Goal: Use online tool/utility: Utilize a website feature to perform a specific function

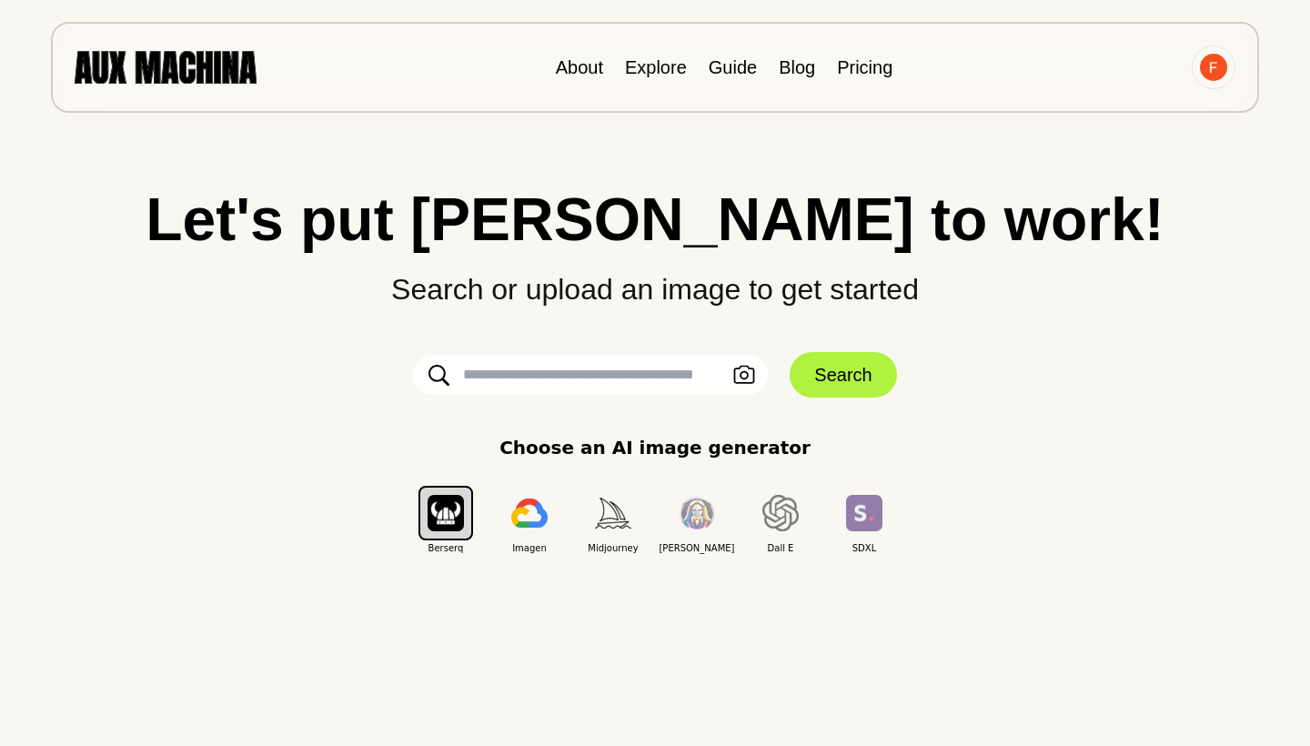
click at [606, 379] on input "text" at bounding box center [590, 375] width 355 height 40
paste input "**********"
type input "**********"
click at [818, 369] on button "Search" at bounding box center [843, 374] width 106 height 45
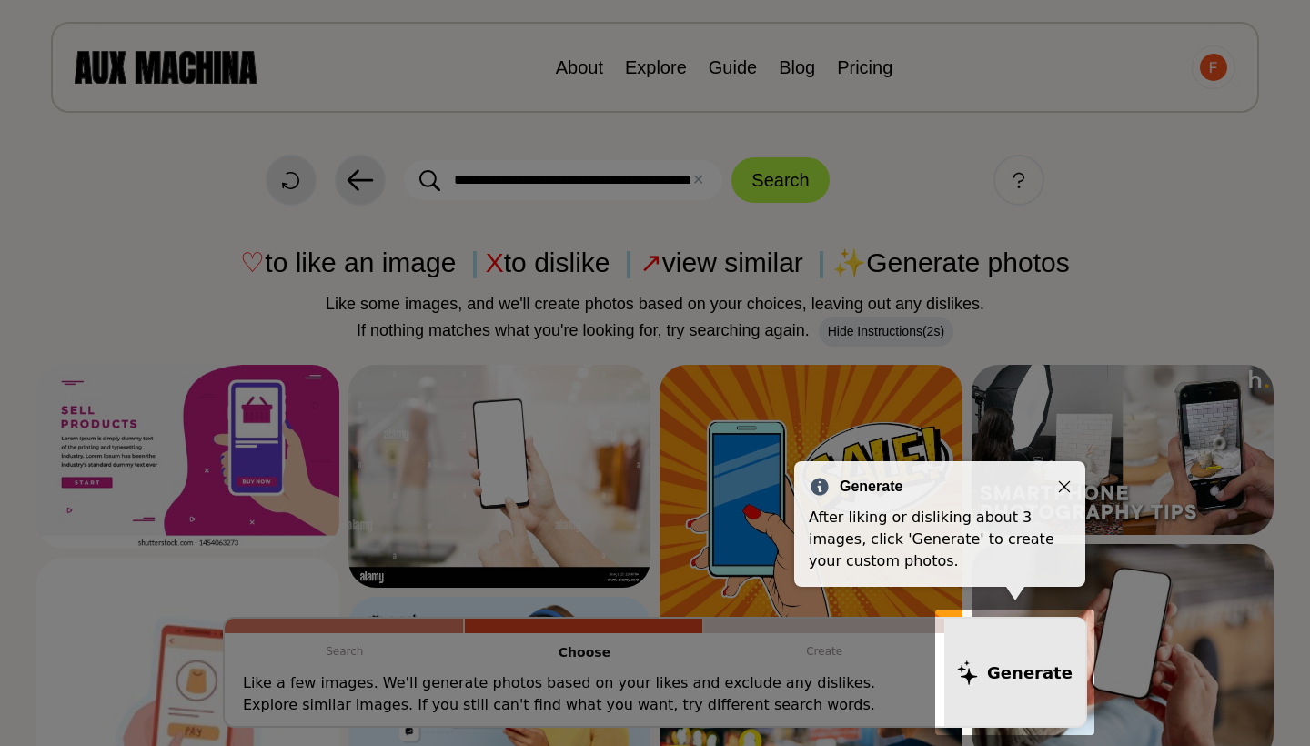
click at [1062, 495] on div "Generate" at bounding box center [940, 487] width 262 height 22
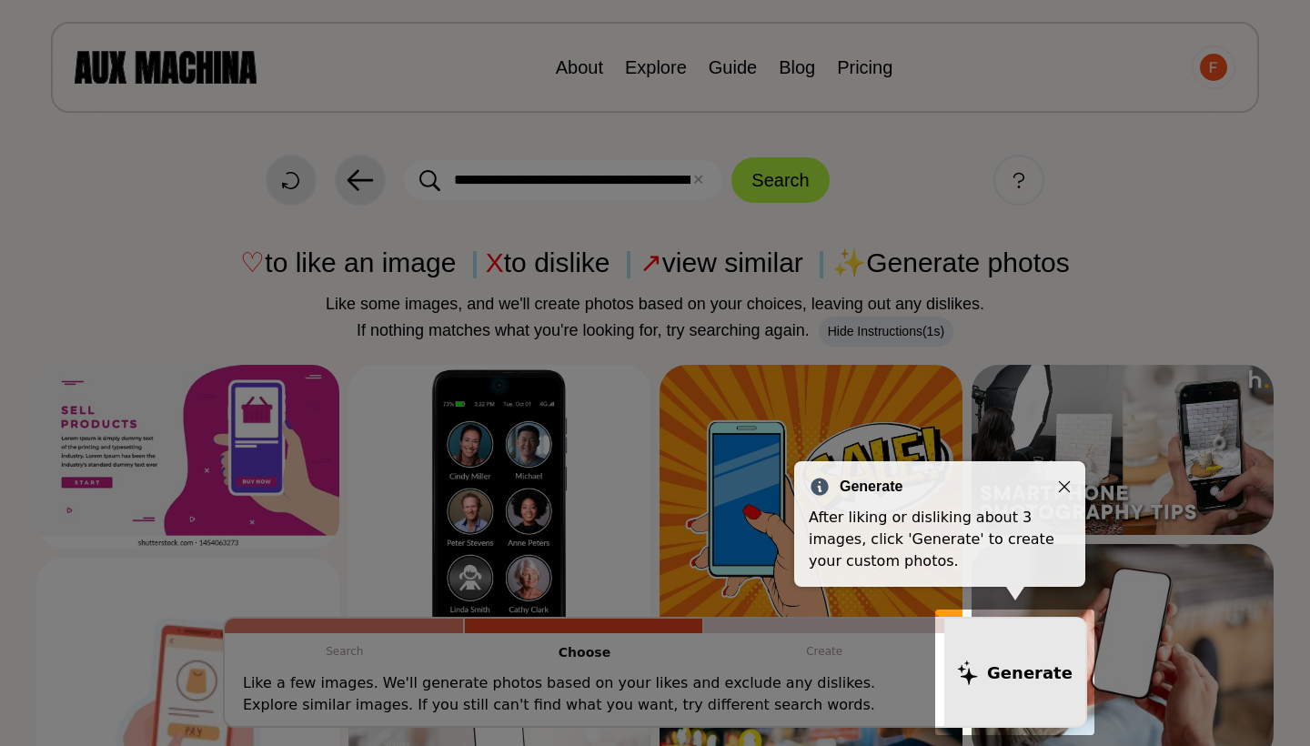
click at [1062, 489] on icon "Close" at bounding box center [1064, 486] width 13 height 13
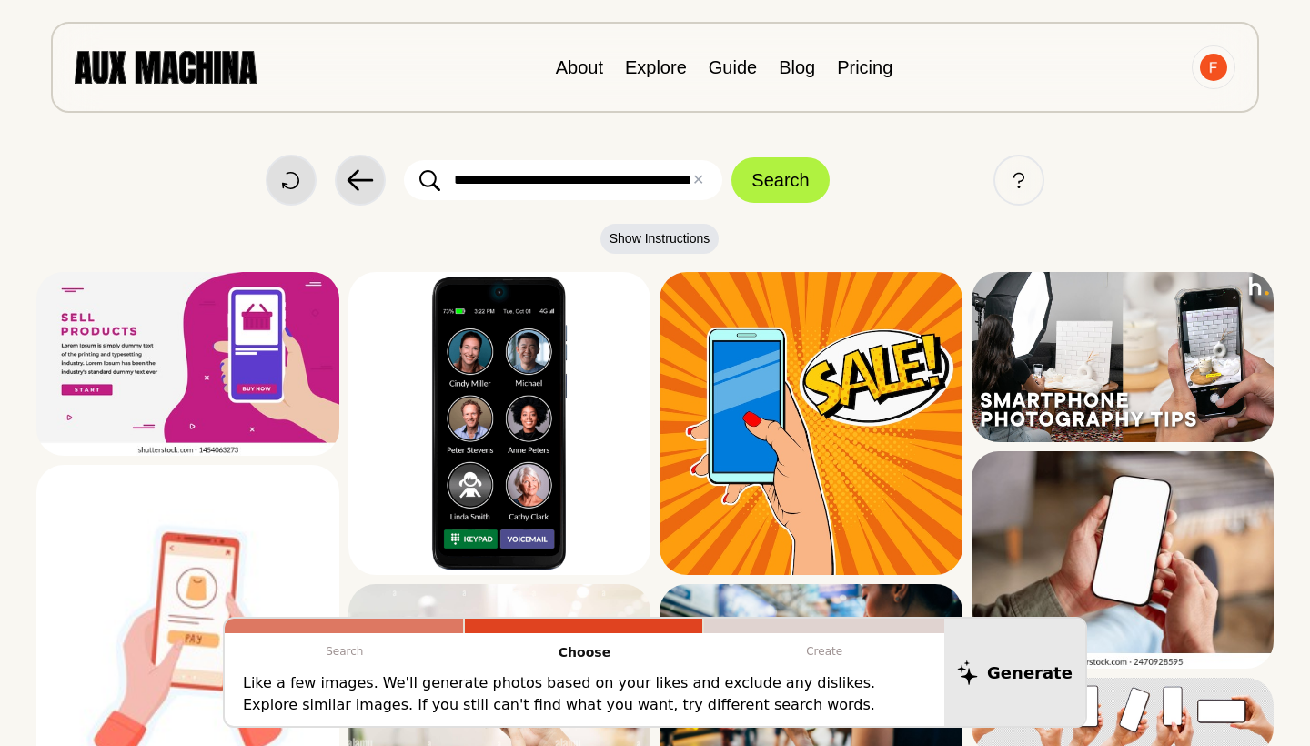
click at [455, 184] on input "**********" at bounding box center [563, 180] width 318 height 40
type input "**********"
click at [784, 167] on button "Search" at bounding box center [780, 179] width 97 height 45
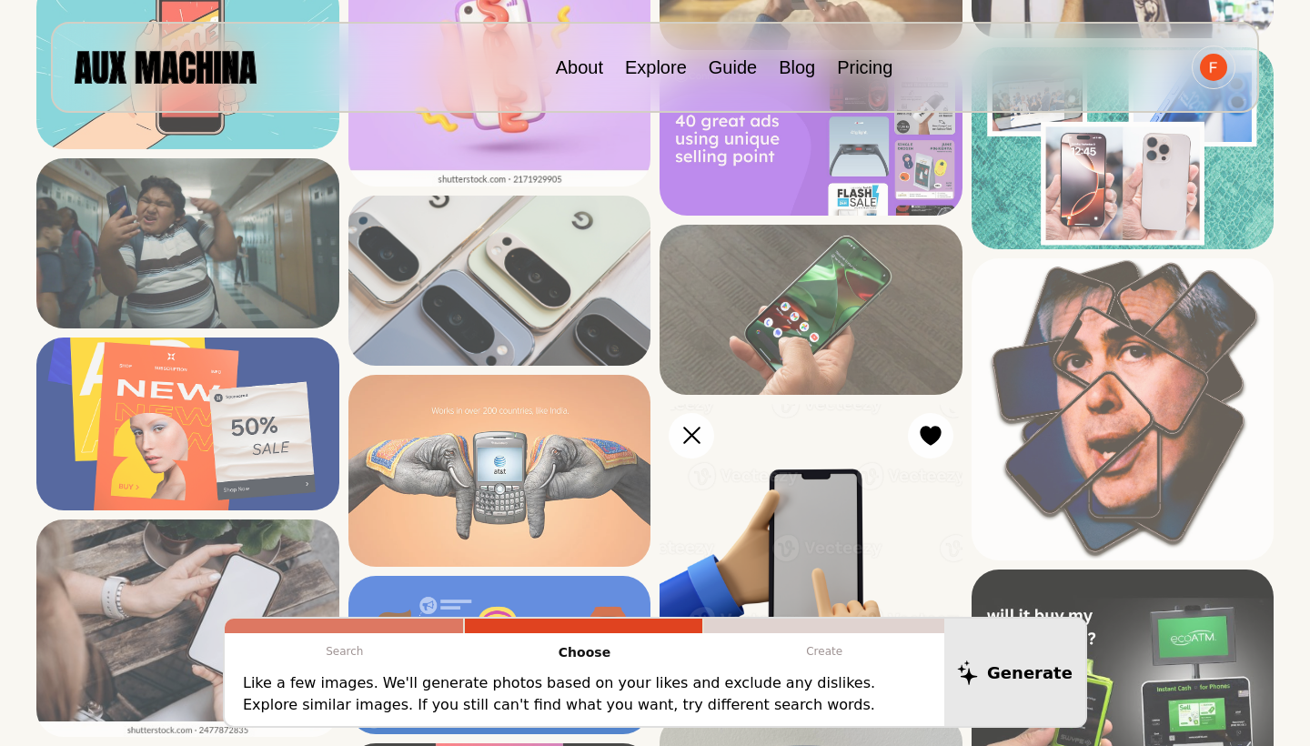
scroll to position [1897, 0]
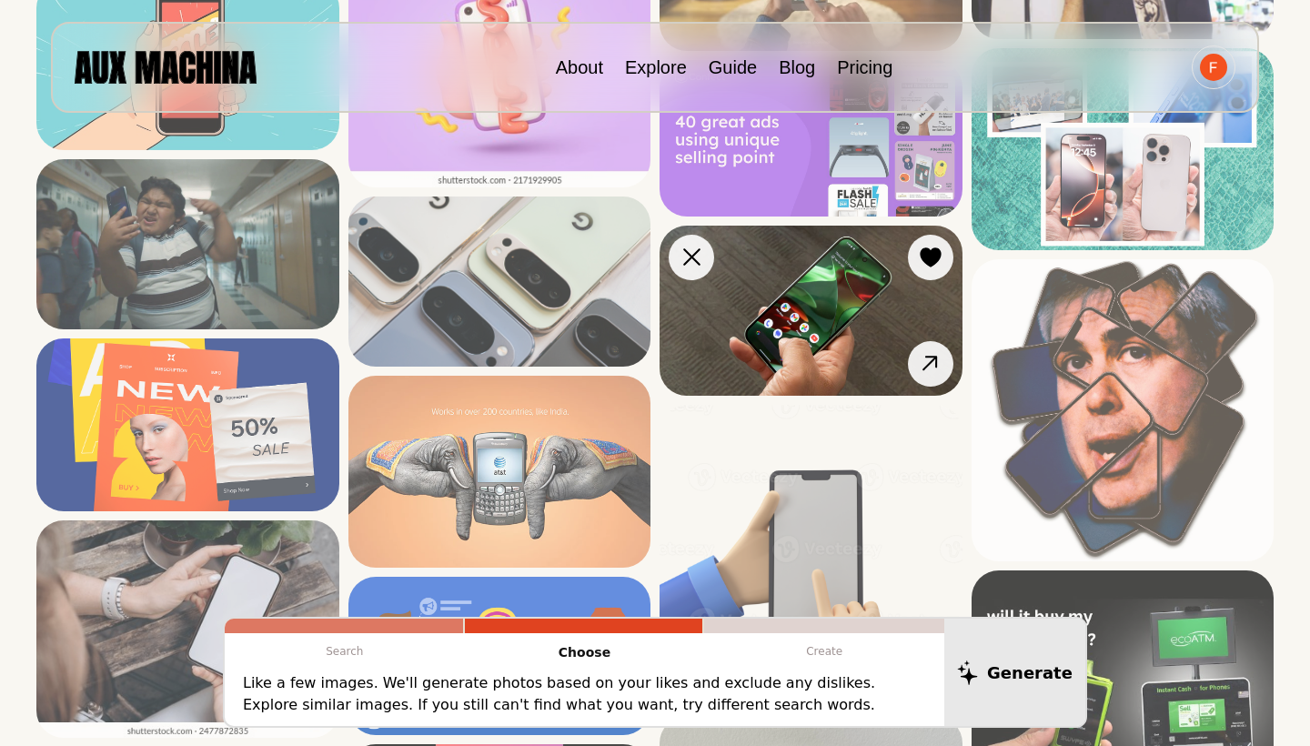
click at [800, 309] on img at bounding box center [811, 311] width 303 height 170
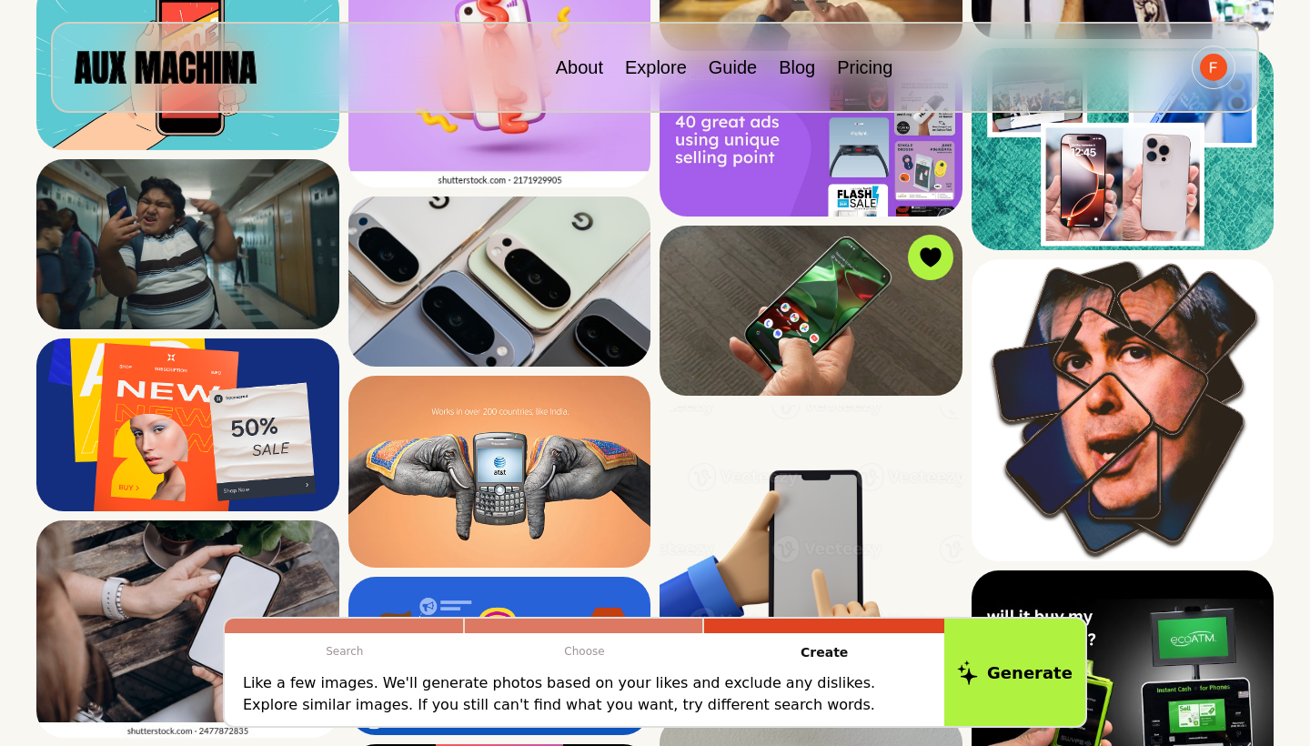
click at [482, 687] on p "Like a few images. We'll generate photos based on your likes and exclude any di…" at bounding box center [584, 694] width 683 height 44
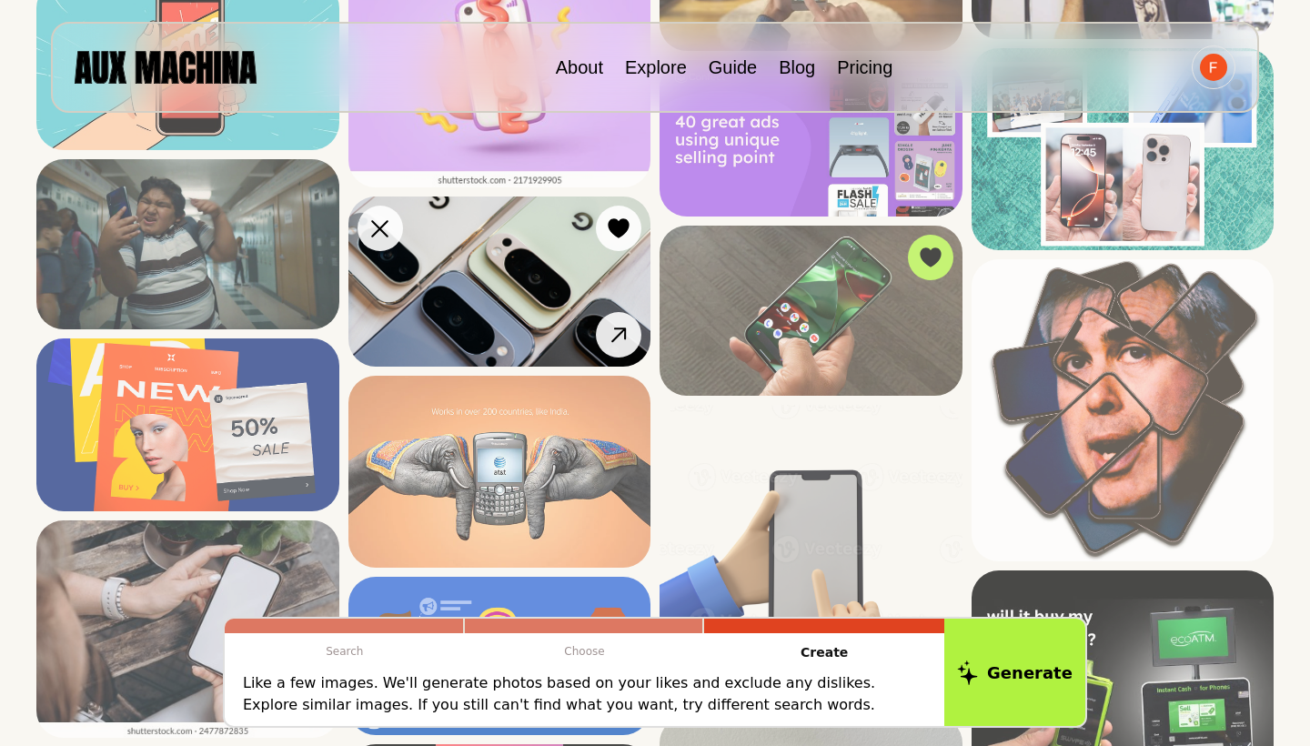
click at [522, 296] on img at bounding box center [500, 282] width 303 height 170
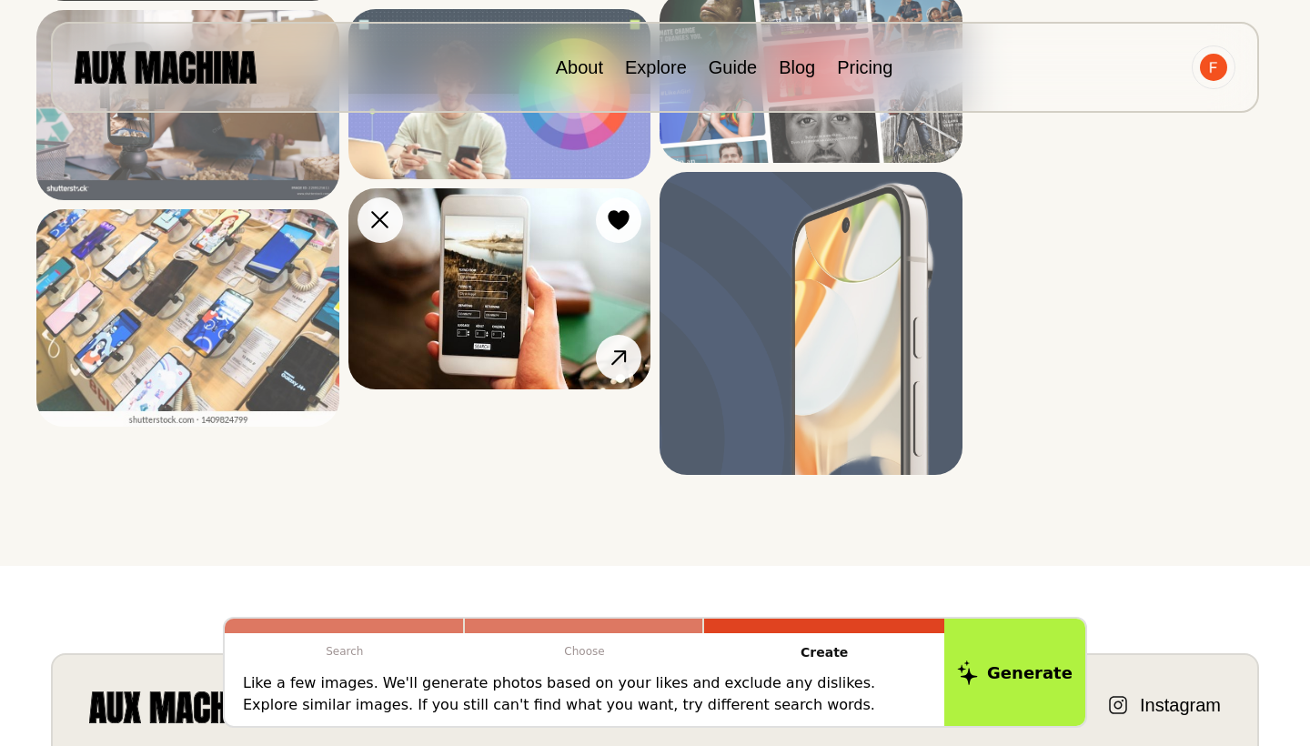
scroll to position [3349, 0]
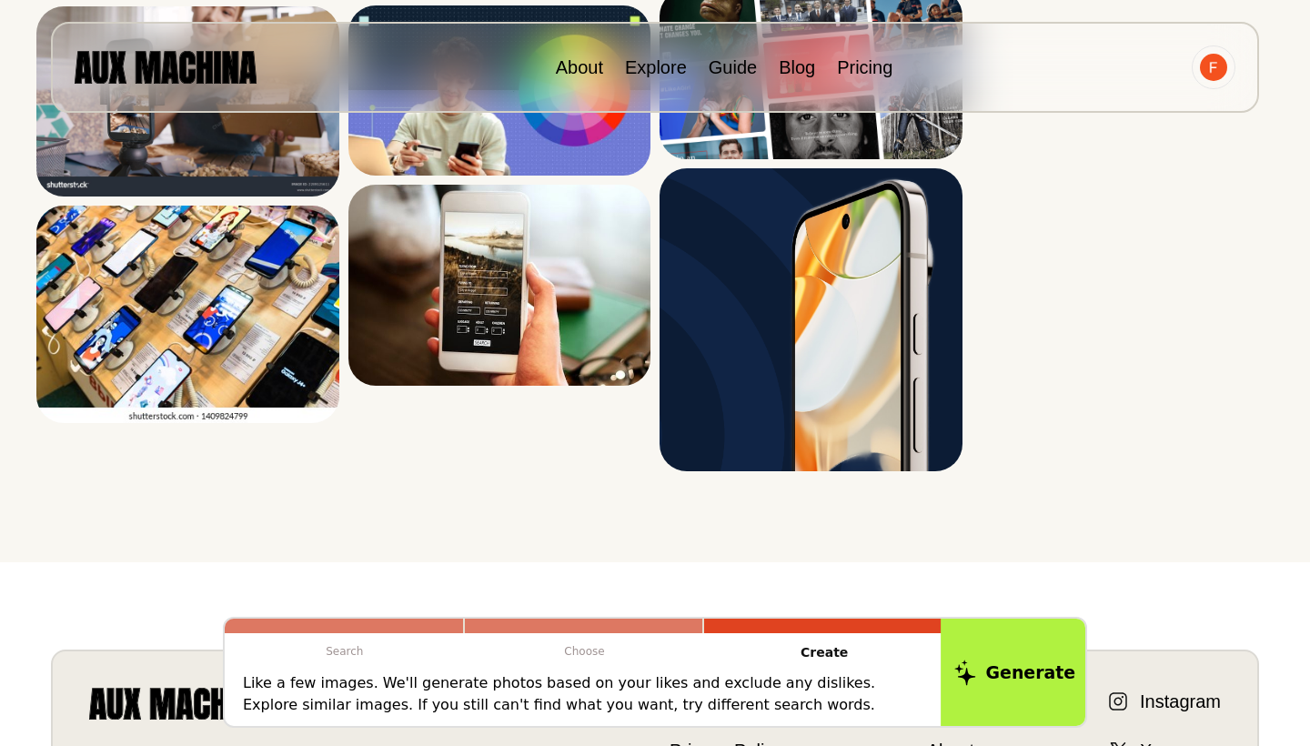
click at [988, 664] on button "Generate" at bounding box center [1015, 672] width 148 height 113
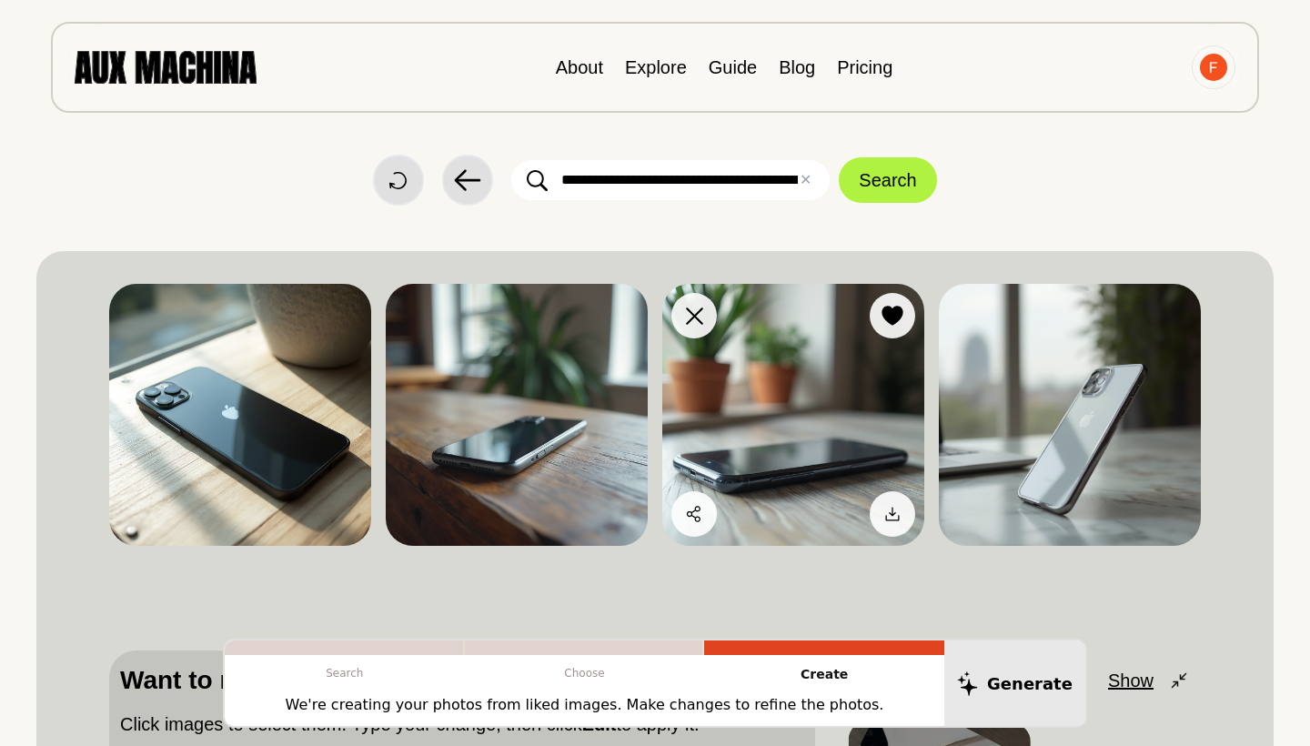
scroll to position [0, 0]
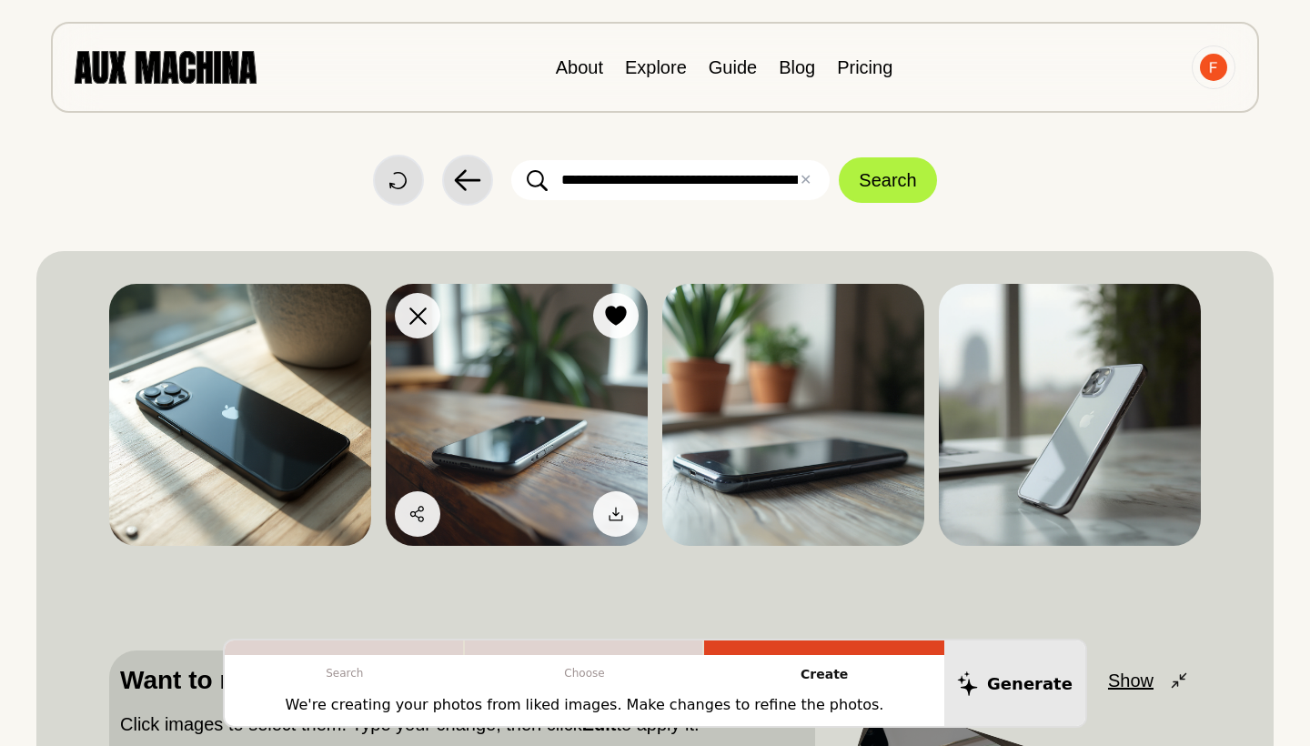
click at [509, 400] on img at bounding box center [517, 415] width 262 height 262
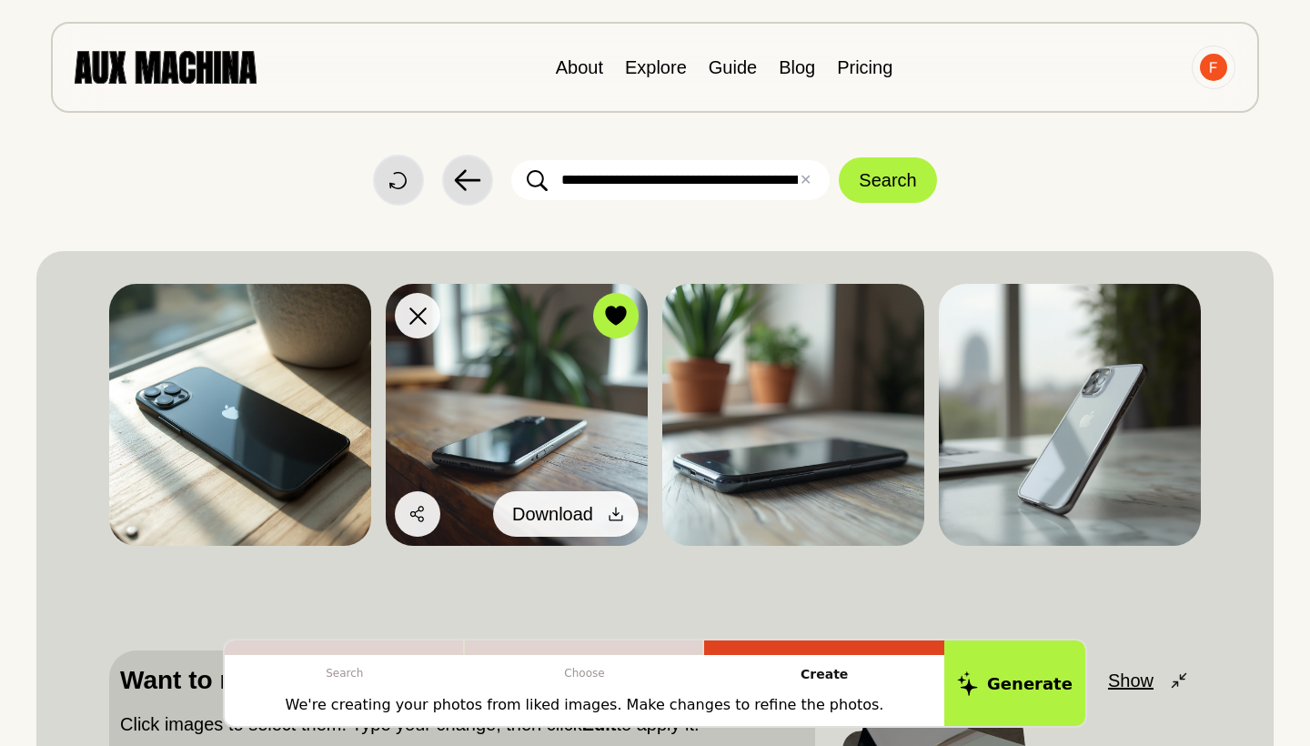
click at [621, 518] on icon at bounding box center [616, 514] width 18 height 18
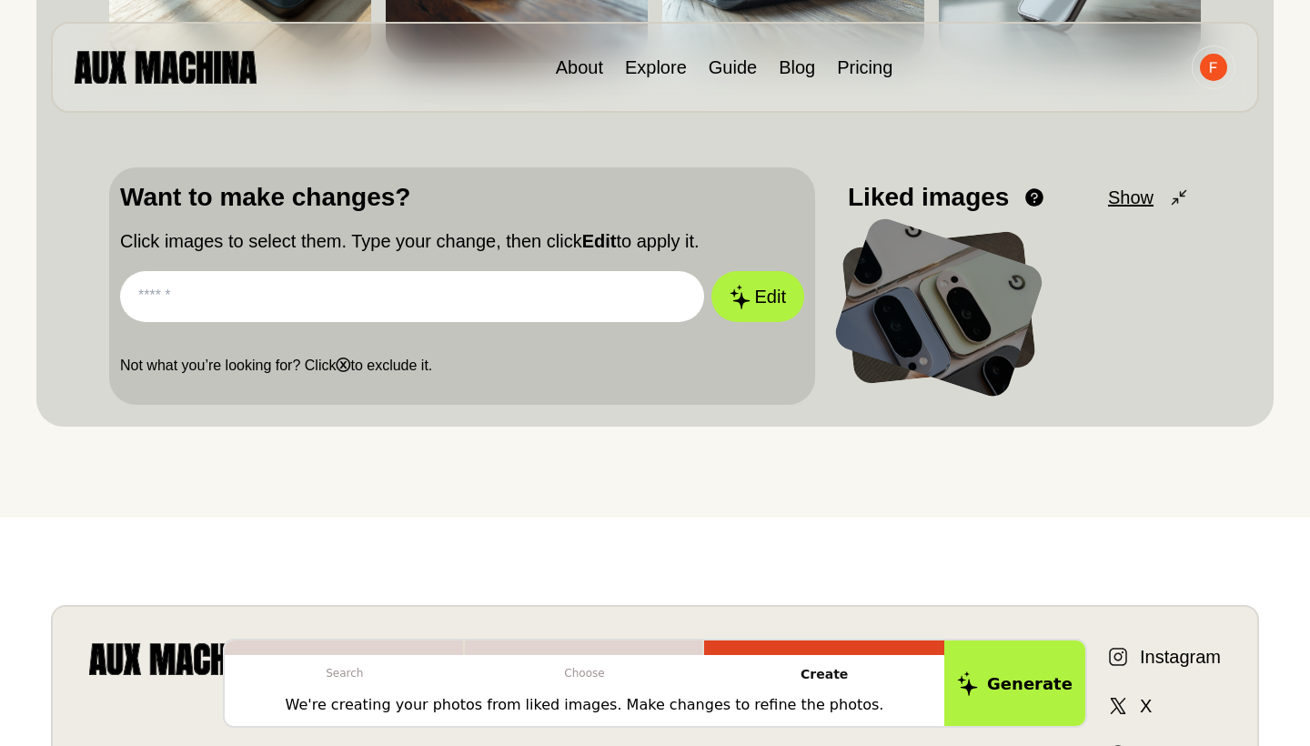
scroll to position [450, 0]
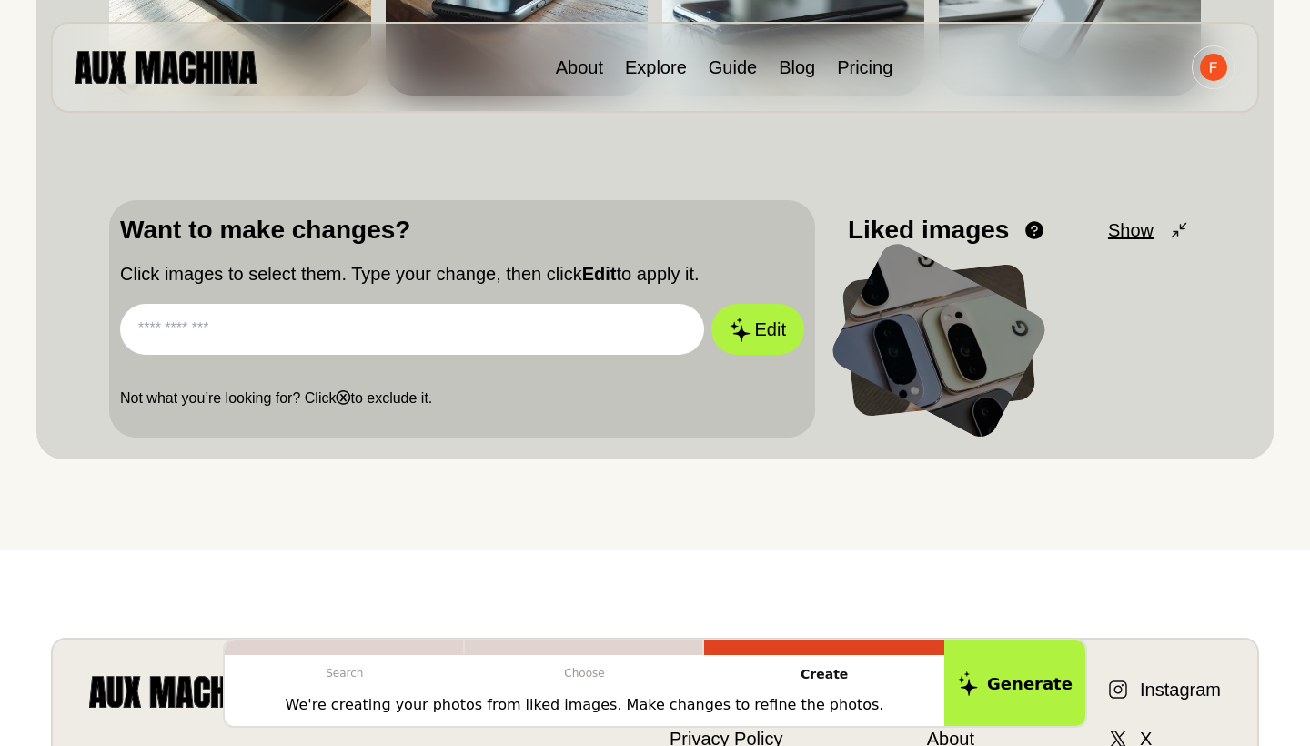
click at [942, 339] on div at bounding box center [939, 341] width 225 height 206
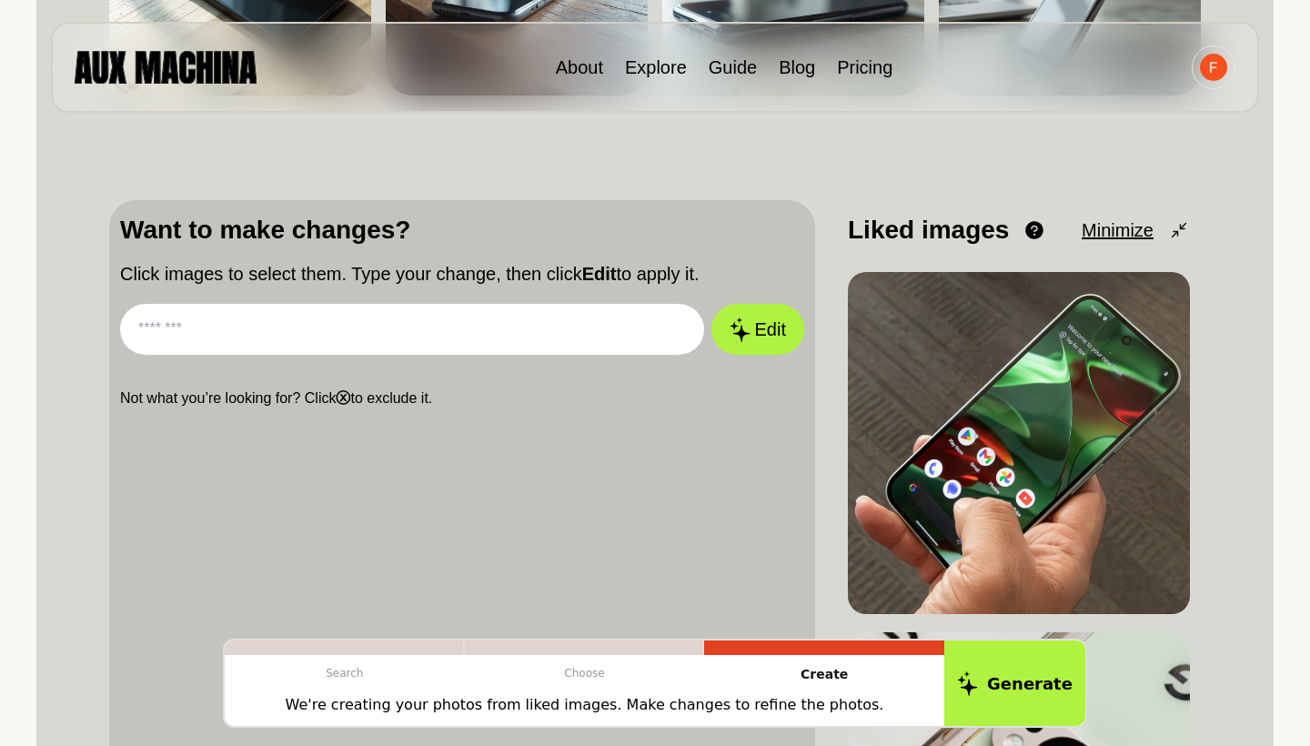
click at [531, 350] on input "text" at bounding box center [412, 329] width 584 height 51
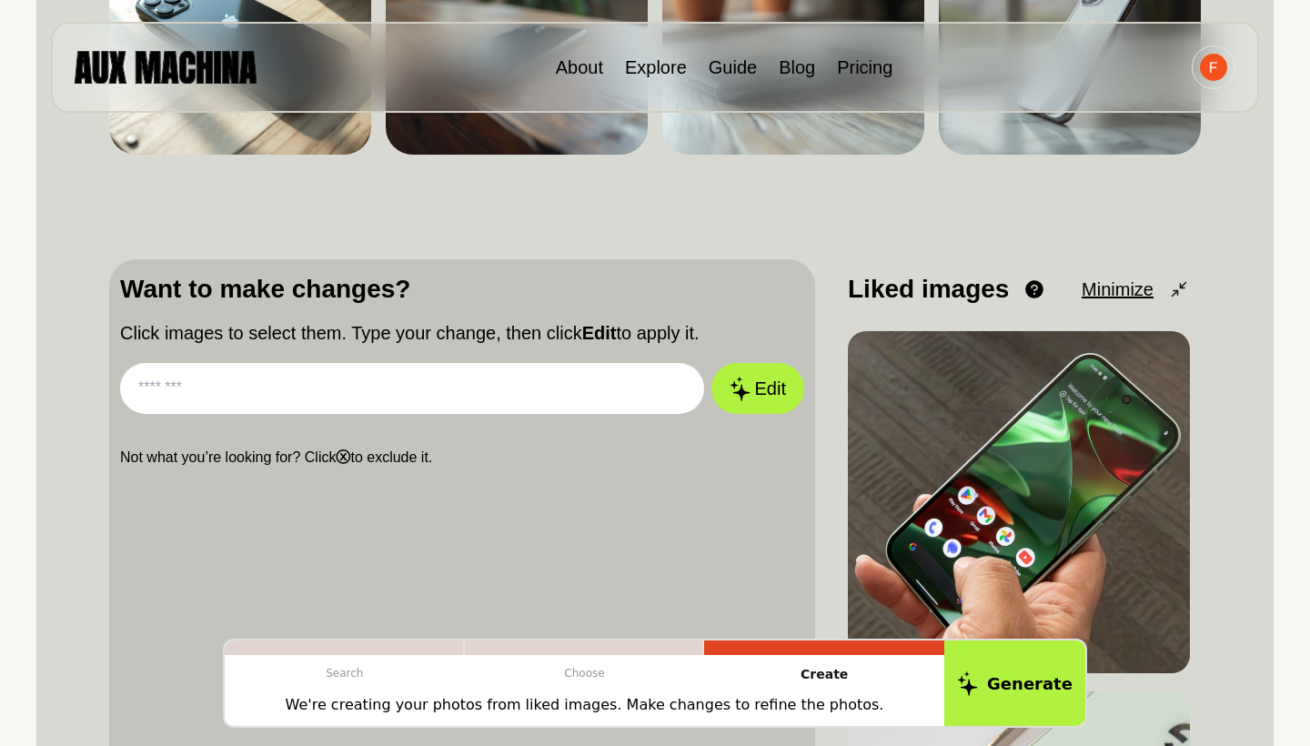
scroll to position [399, 0]
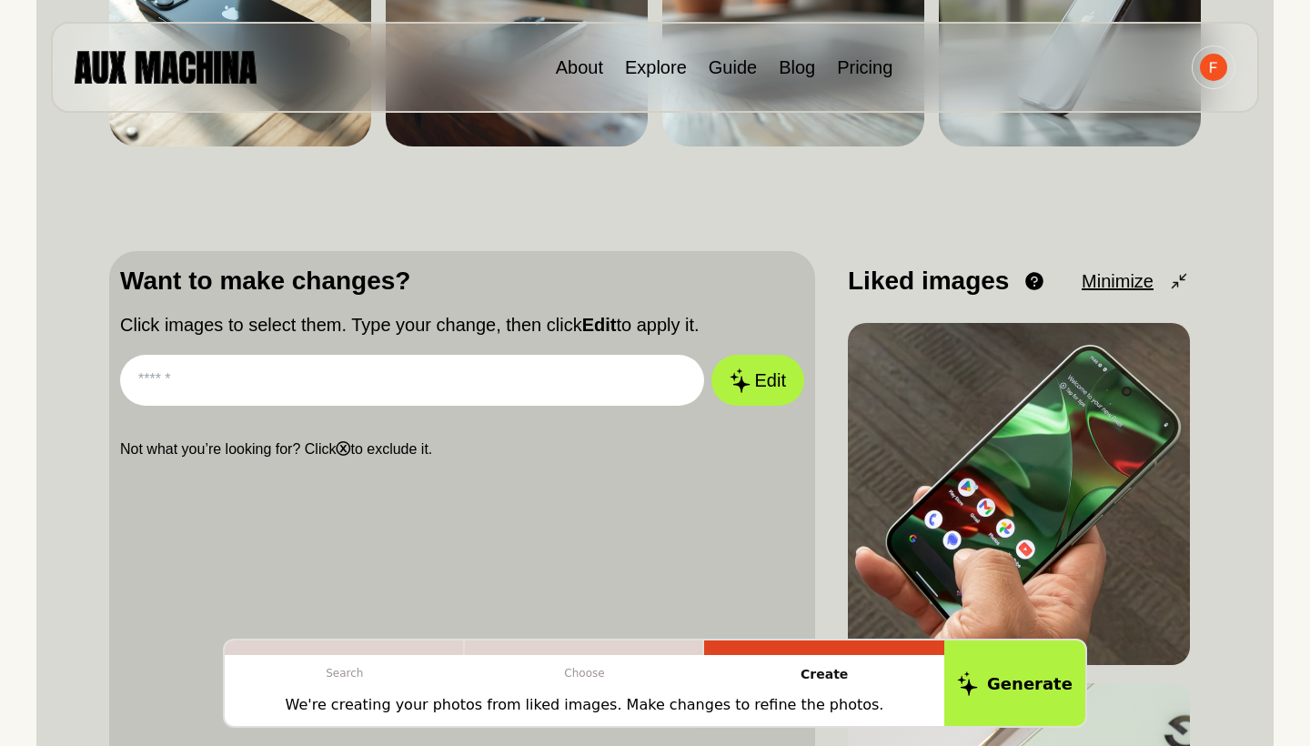
click at [295, 370] on input "text" at bounding box center [412, 380] width 584 height 51
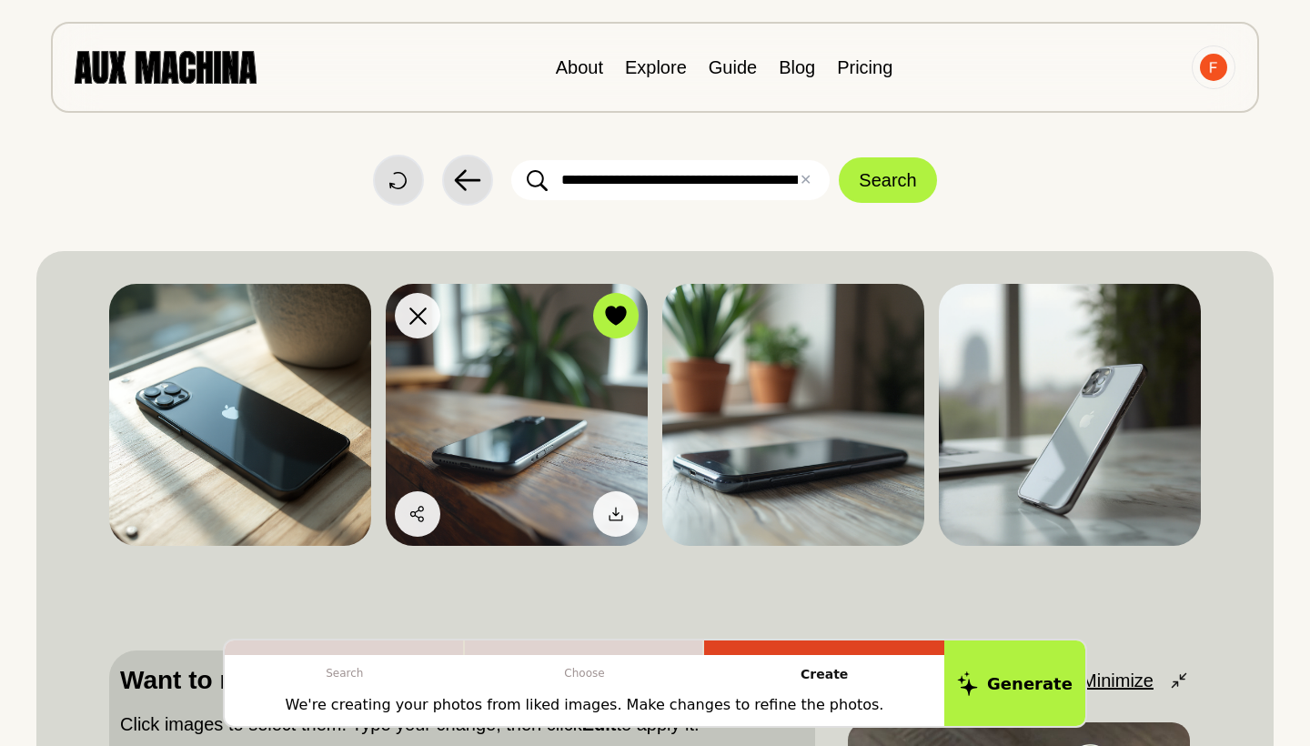
scroll to position [0, 0]
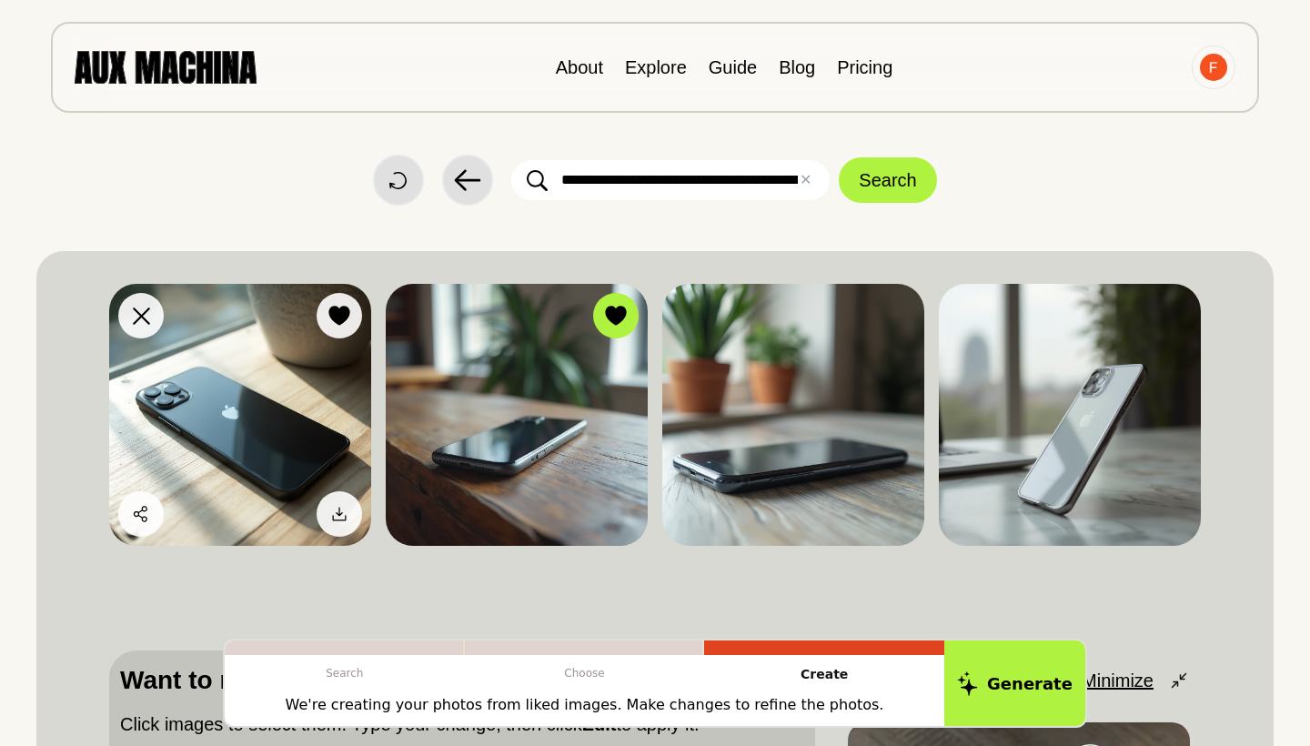
click at [337, 454] on img at bounding box center [240, 415] width 262 height 262
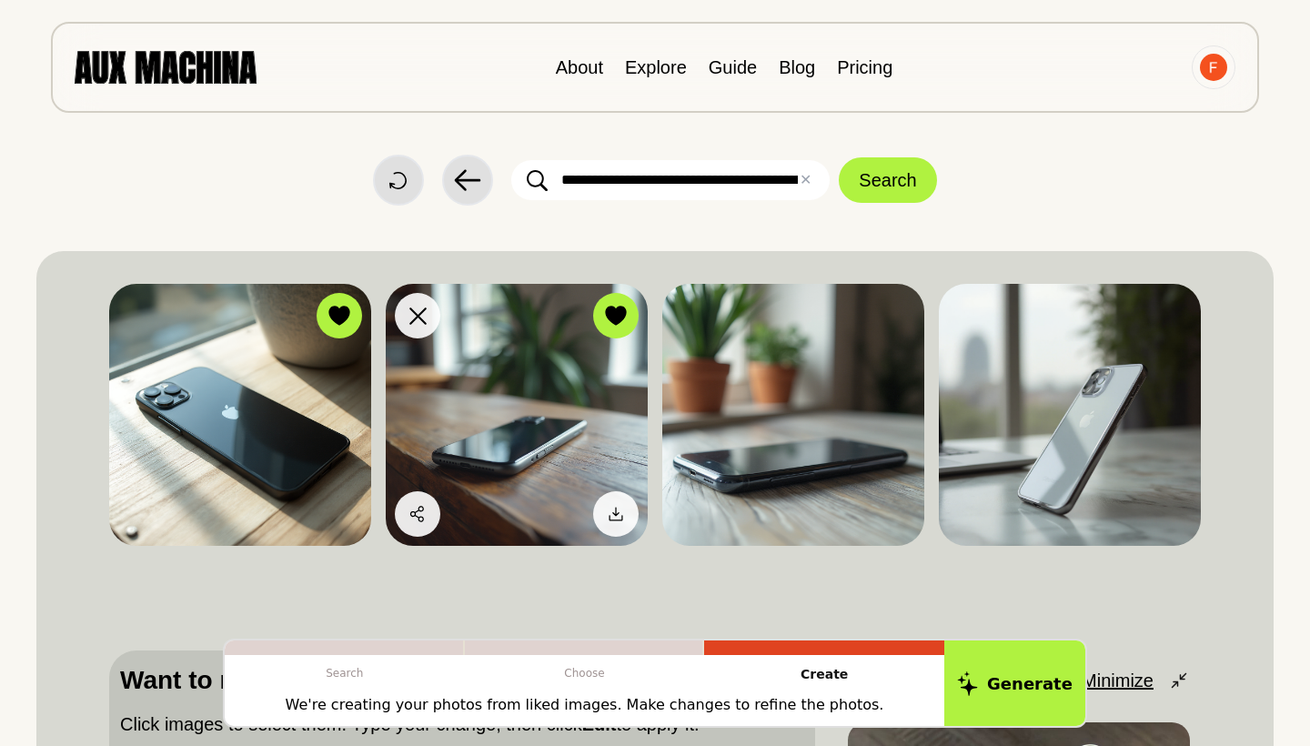
click at [549, 398] on img at bounding box center [517, 415] width 262 height 262
click at [608, 330] on button "Like" at bounding box center [591, 315] width 96 height 45
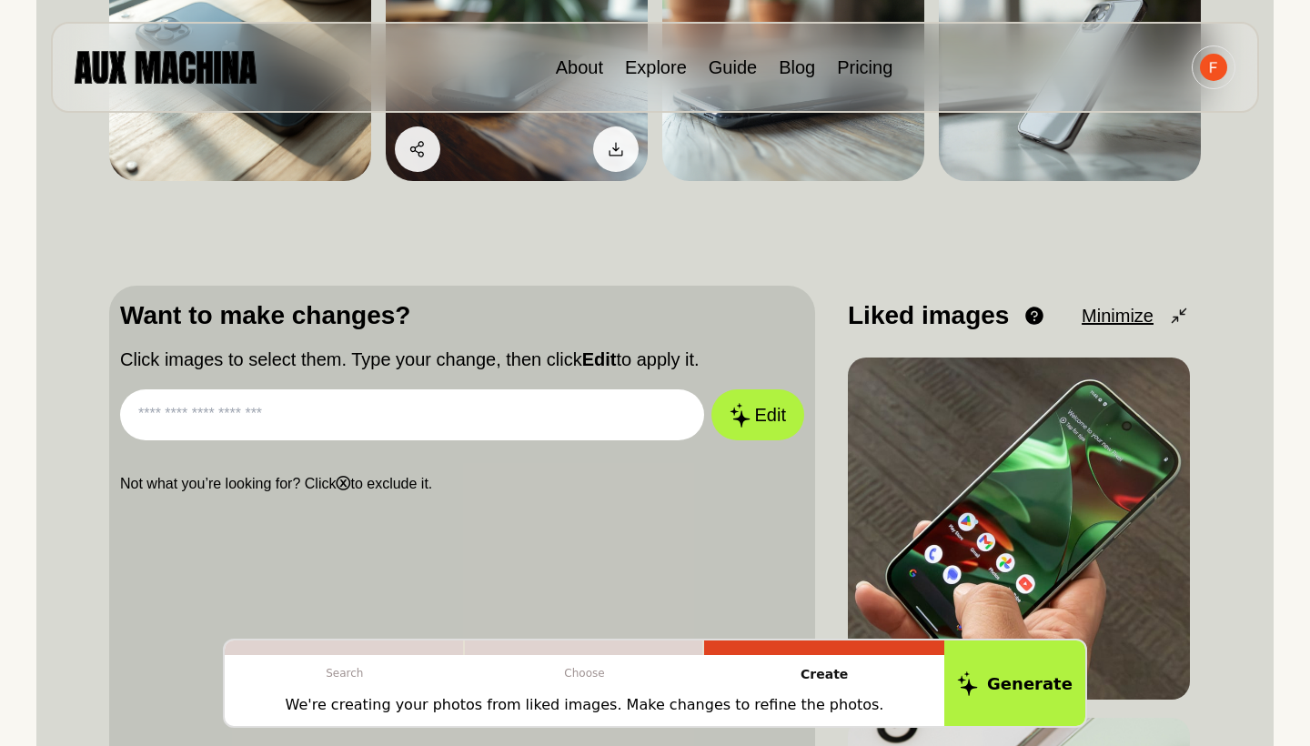
scroll to position [387, 0]
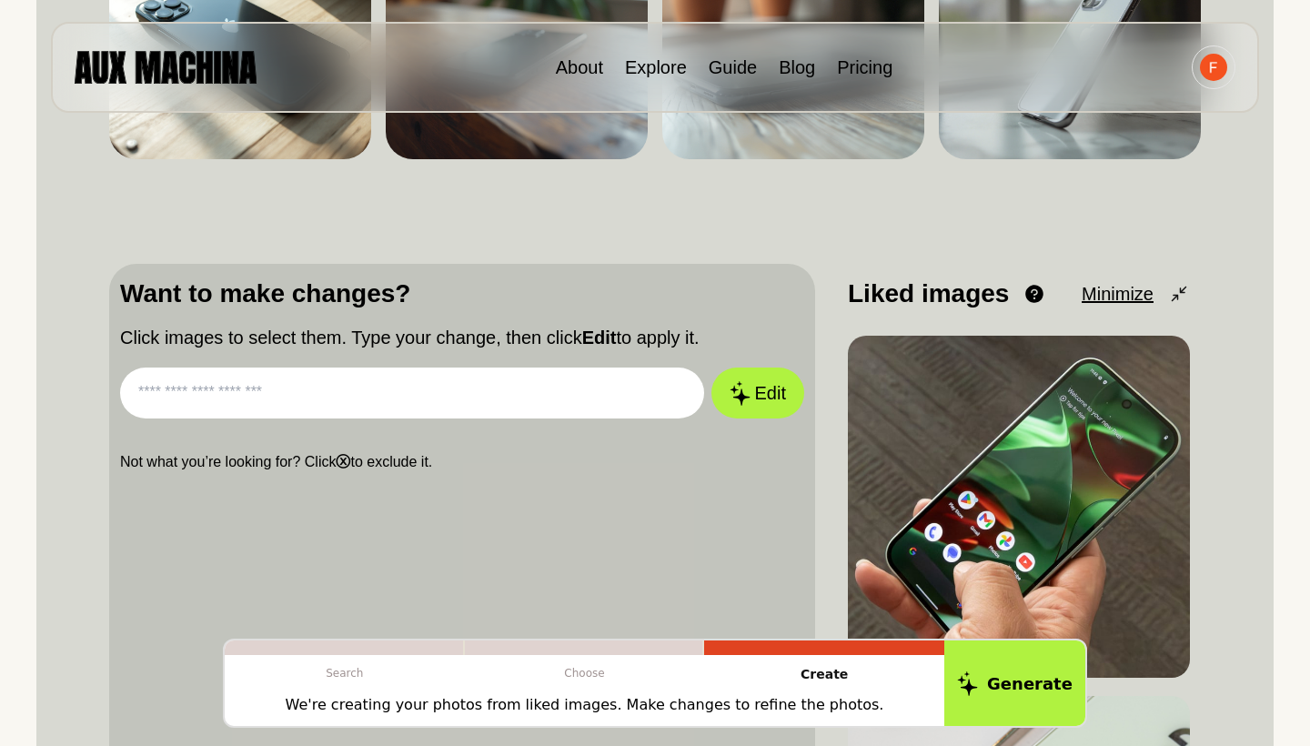
click at [406, 394] on input "text" at bounding box center [412, 393] width 584 height 51
click at [759, 411] on button "Edit" at bounding box center [758, 394] width 98 height 54
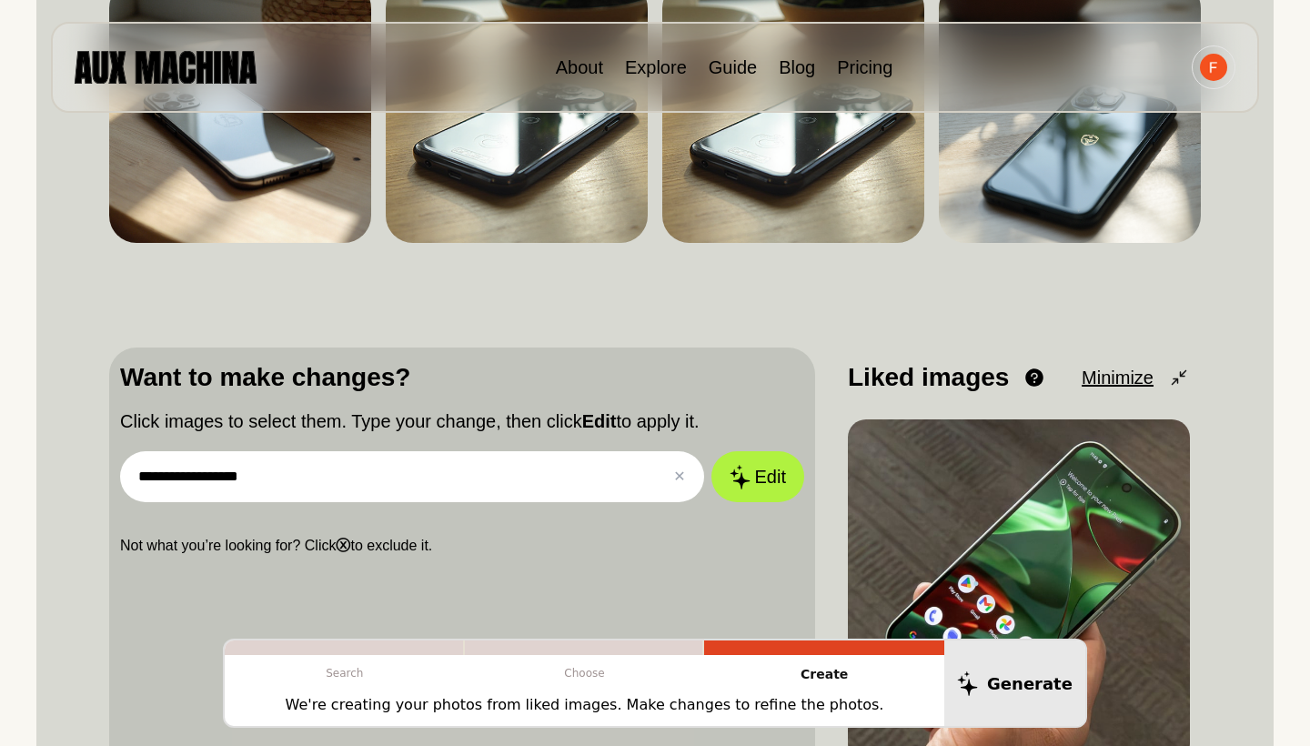
scroll to position [312, 0]
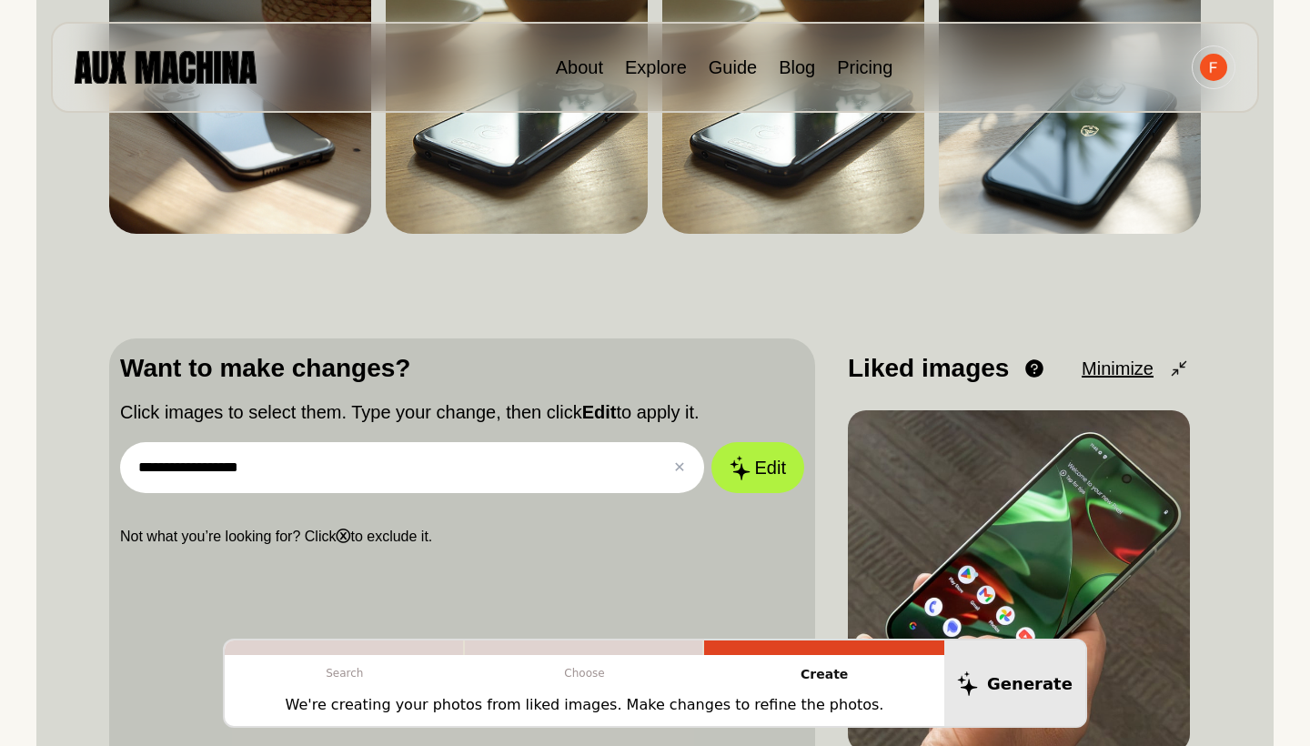
click at [321, 480] on input "**********" at bounding box center [412, 467] width 584 height 51
type input "**********"
click at [728, 490] on button "Edit" at bounding box center [758, 468] width 98 height 54
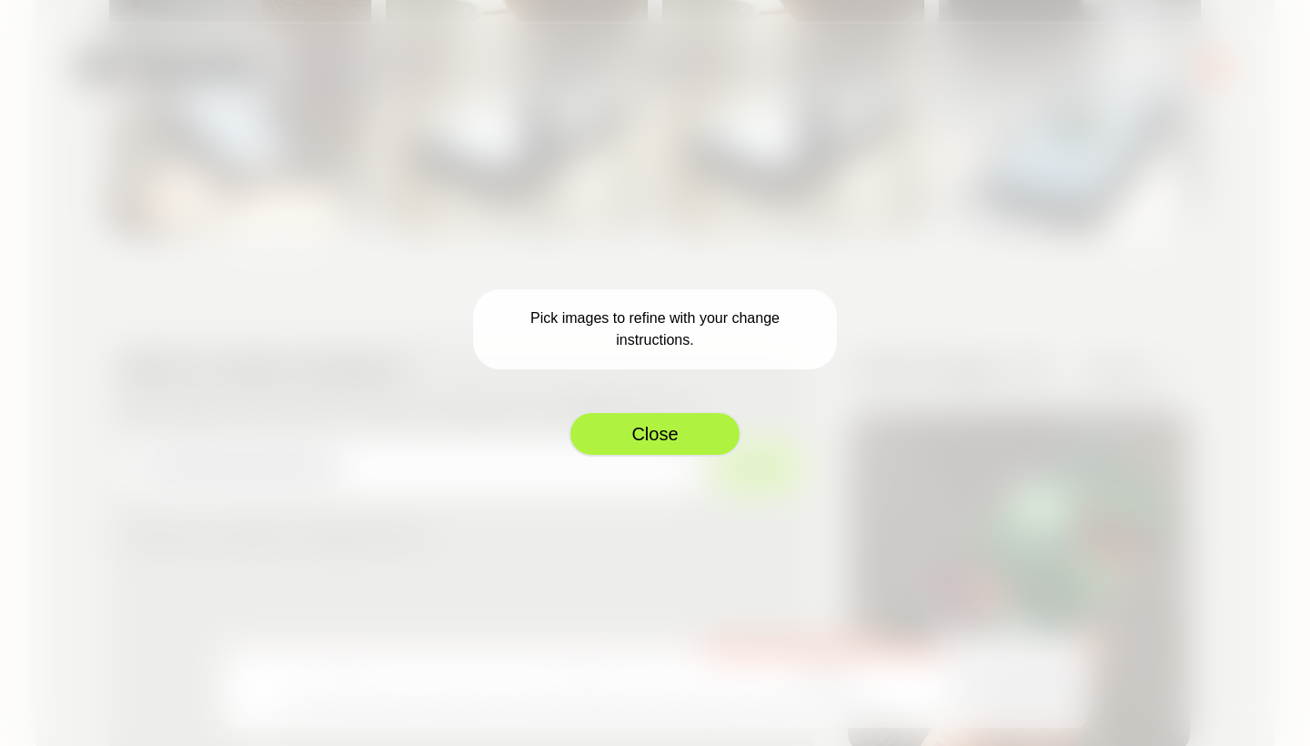
click at [715, 450] on button "Close" at bounding box center [655, 433] width 173 height 45
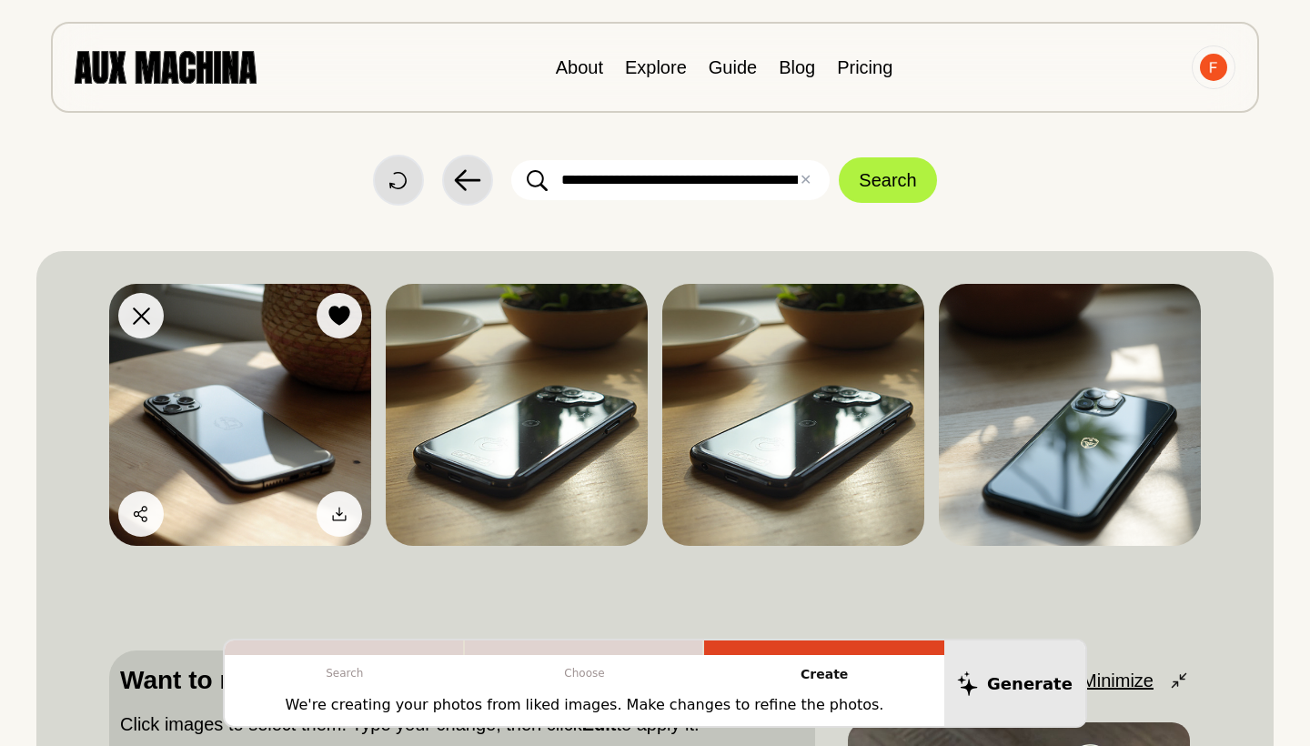
scroll to position [0, 0]
click at [223, 317] on img at bounding box center [240, 415] width 262 height 262
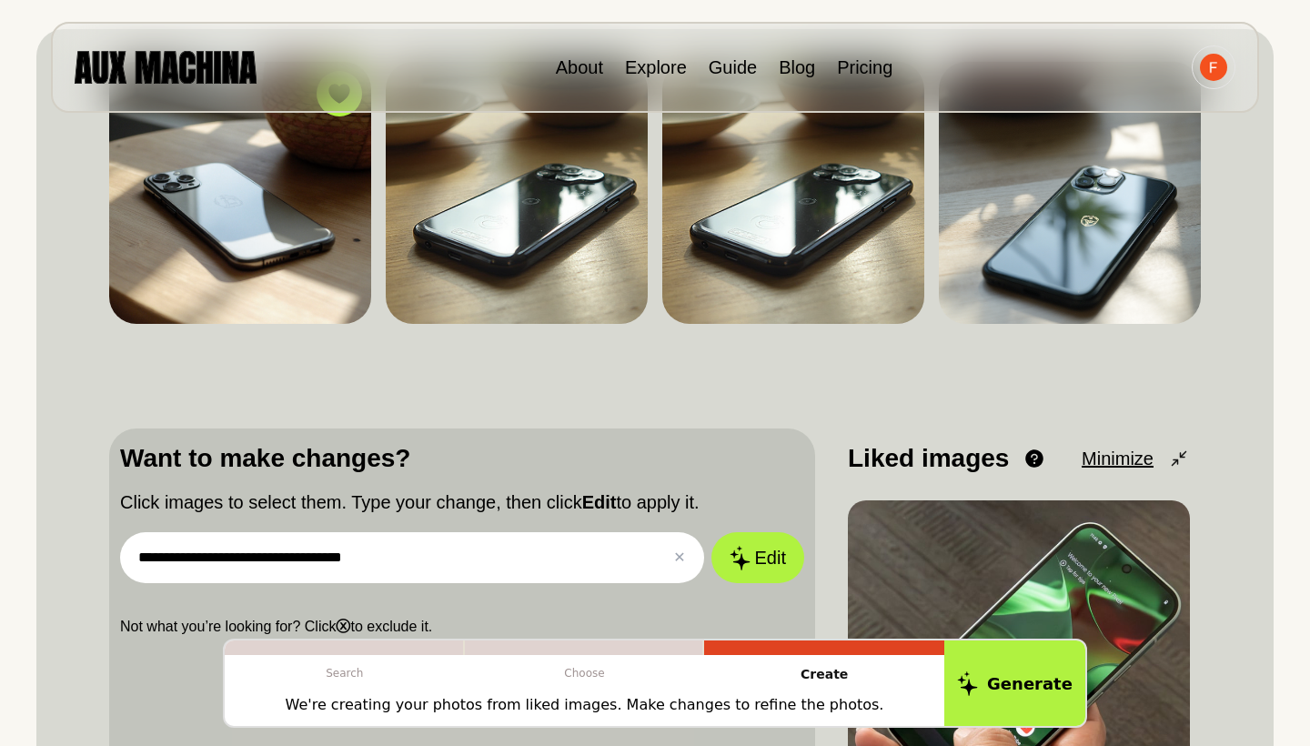
scroll to position [346, 0]
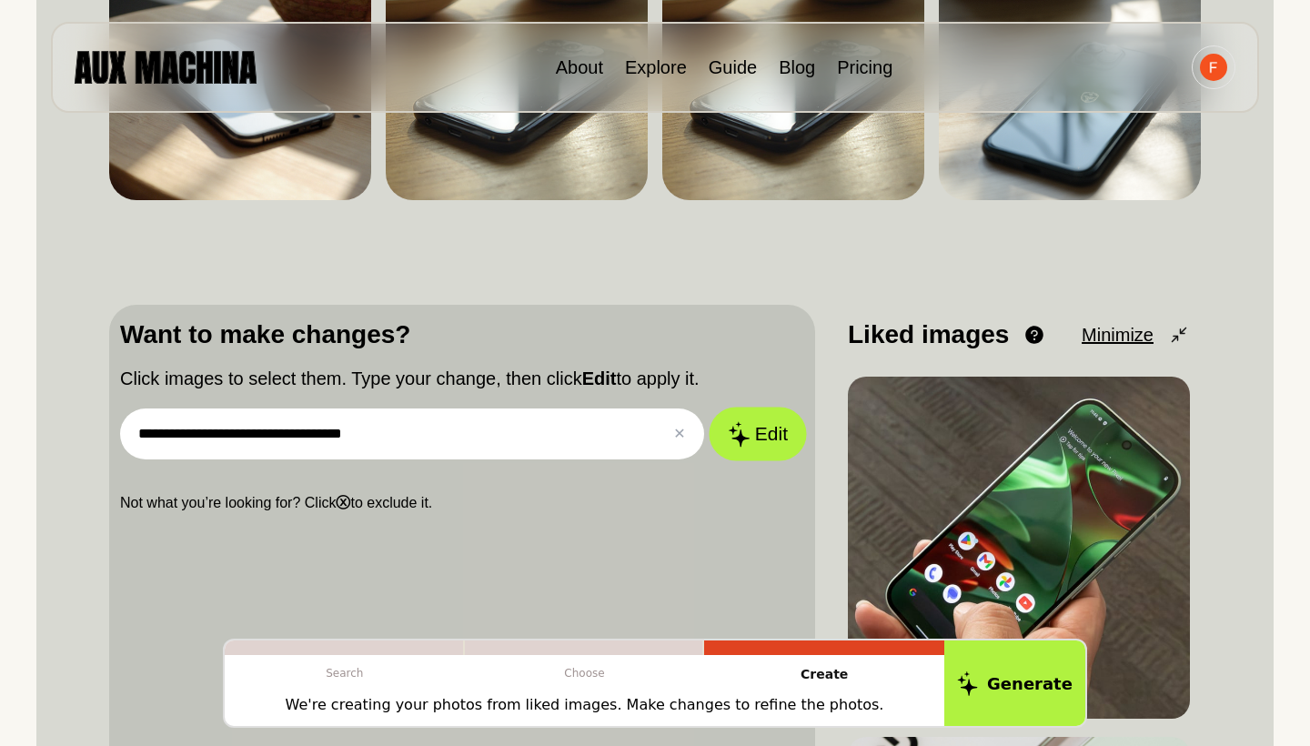
click at [744, 451] on button "Edit" at bounding box center [758, 435] width 98 height 54
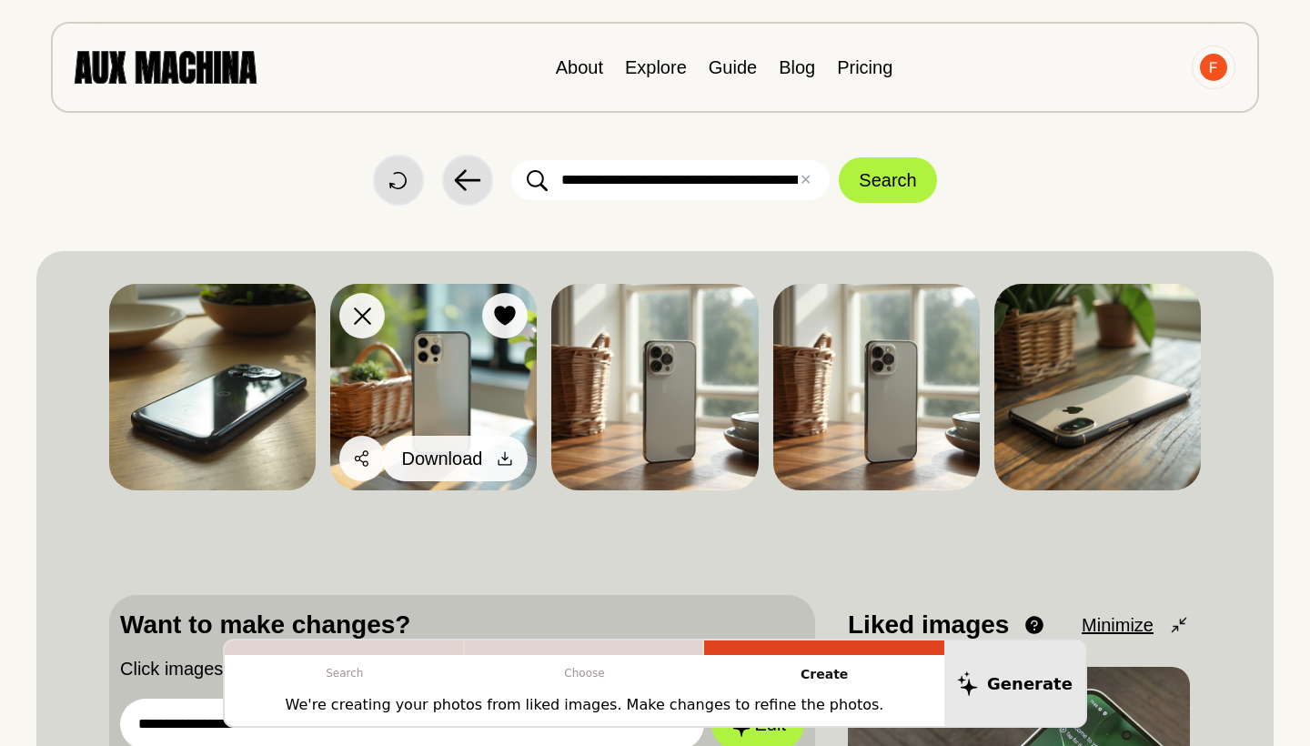
scroll to position [0, 0]
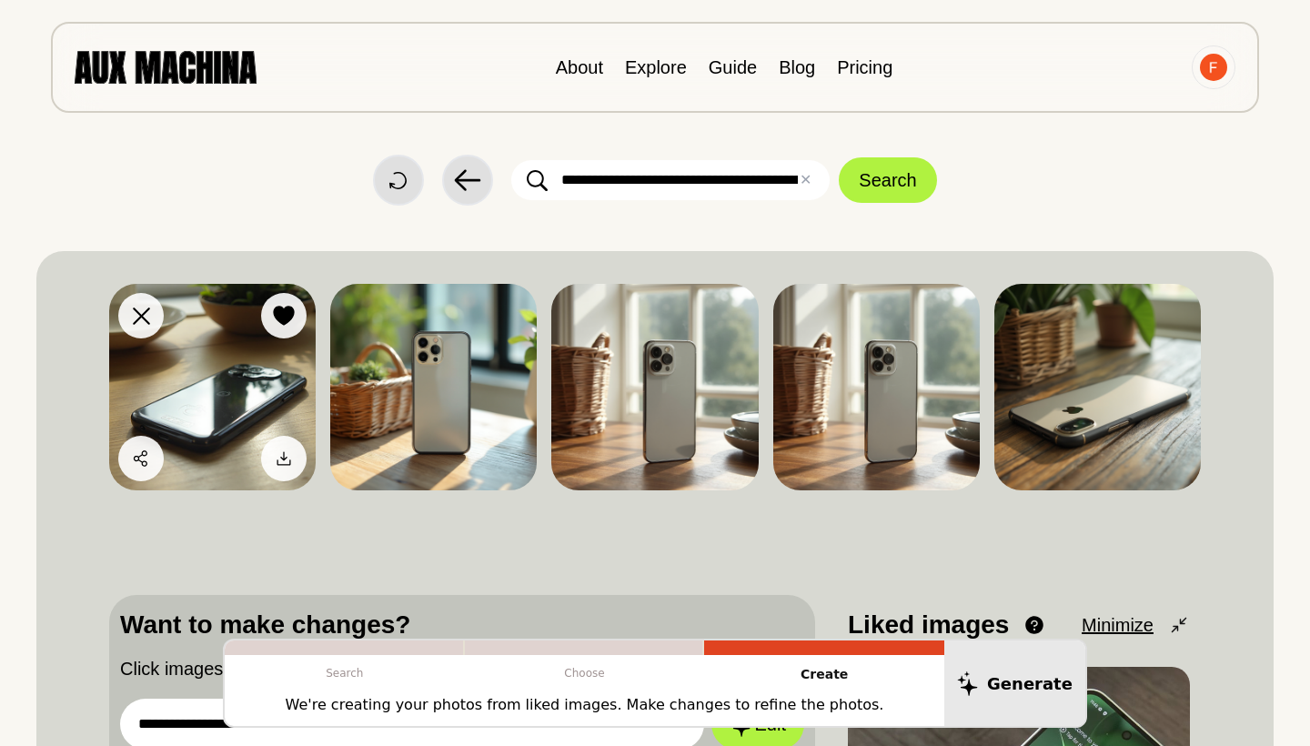
click at [228, 383] on img at bounding box center [212, 387] width 207 height 207
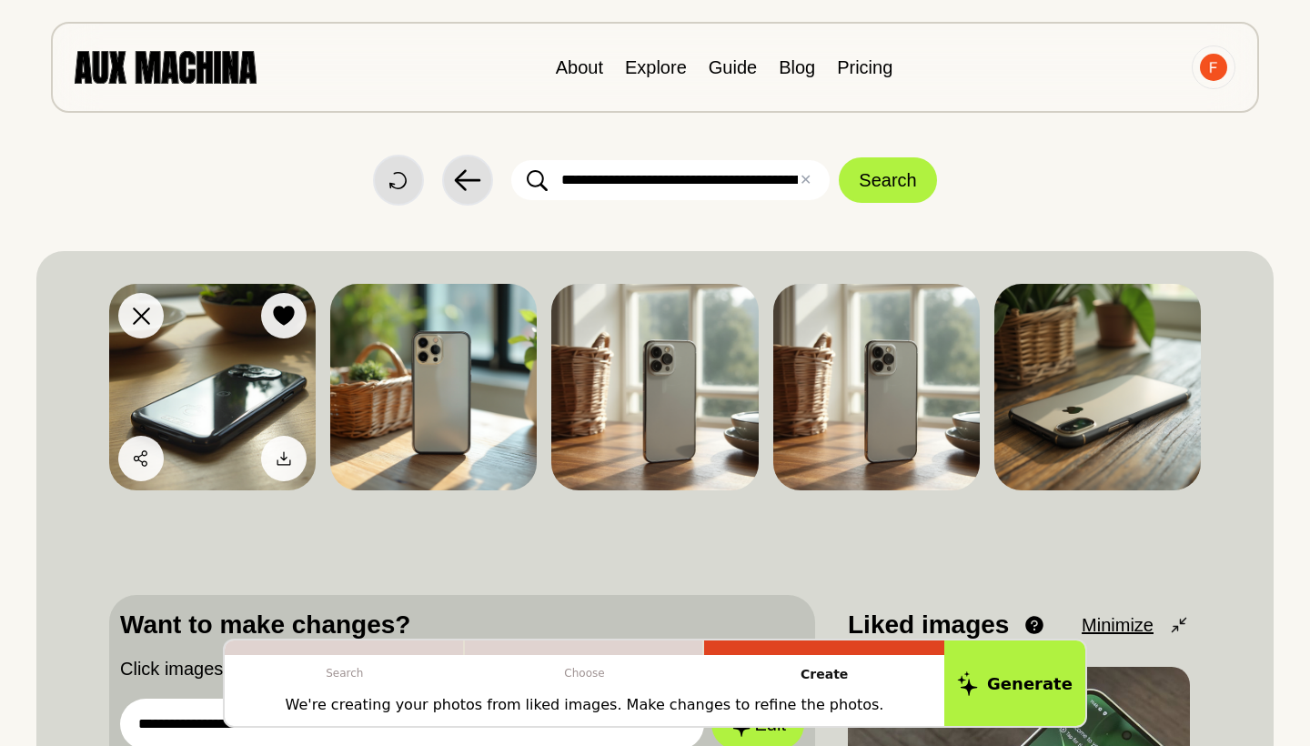
click at [211, 363] on img at bounding box center [212, 387] width 207 height 207
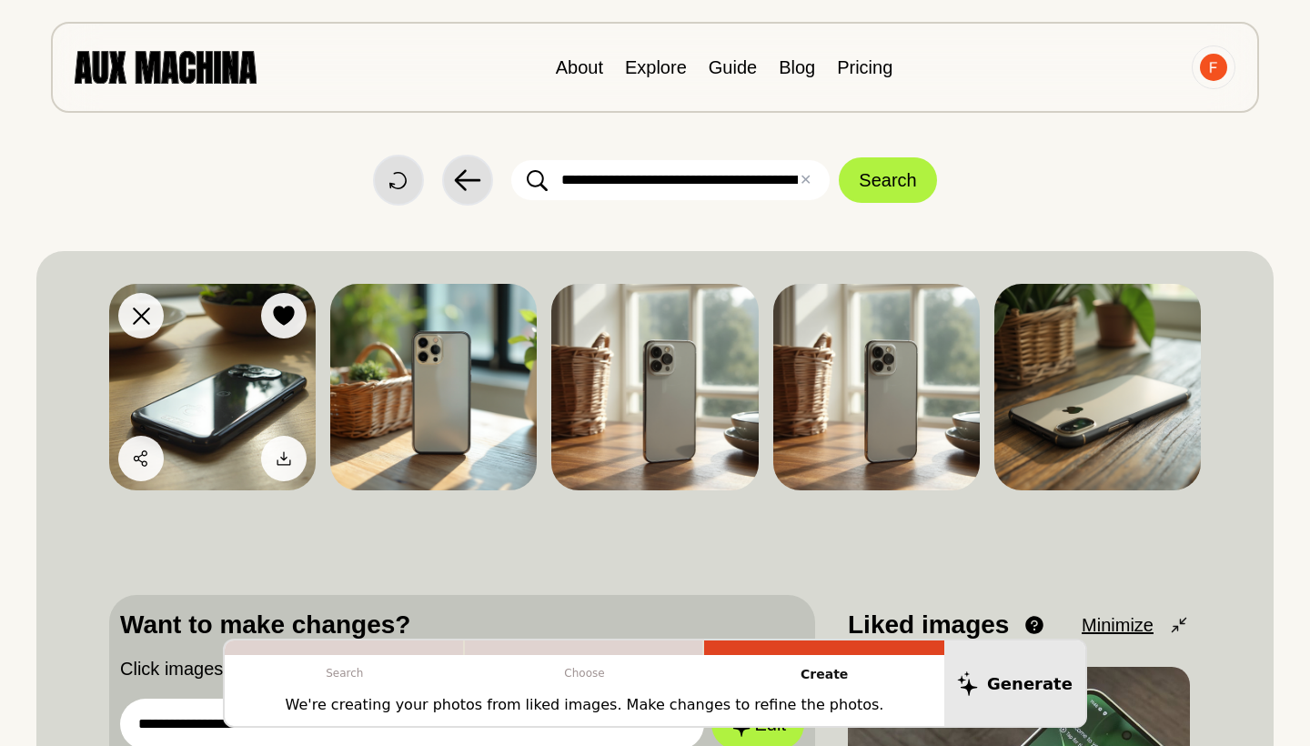
click at [217, 413] on img at bounding box center [212, 387] width 207 height 207
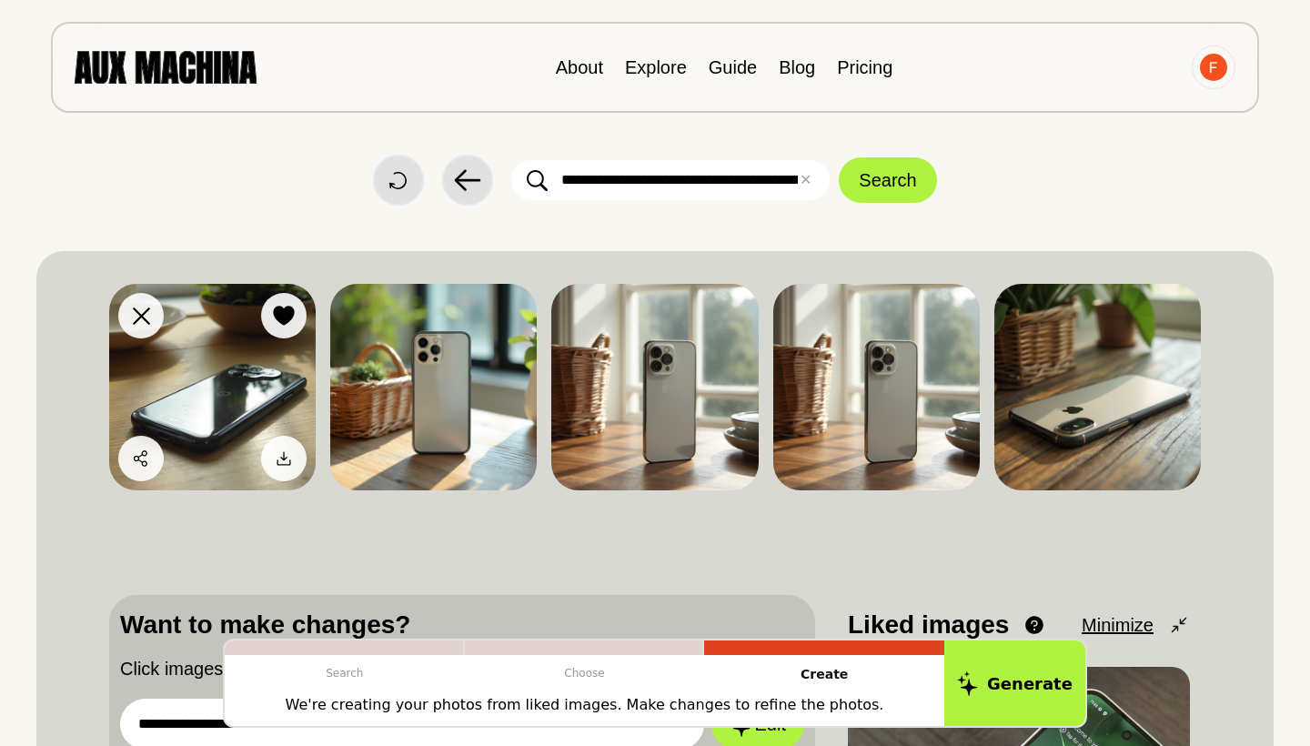
click at [278, 461] on icon at bounding box center [285, 459] width 14 height 14
click at [288, 314] on icon at bounding box center [284, 316] width 21 height 20
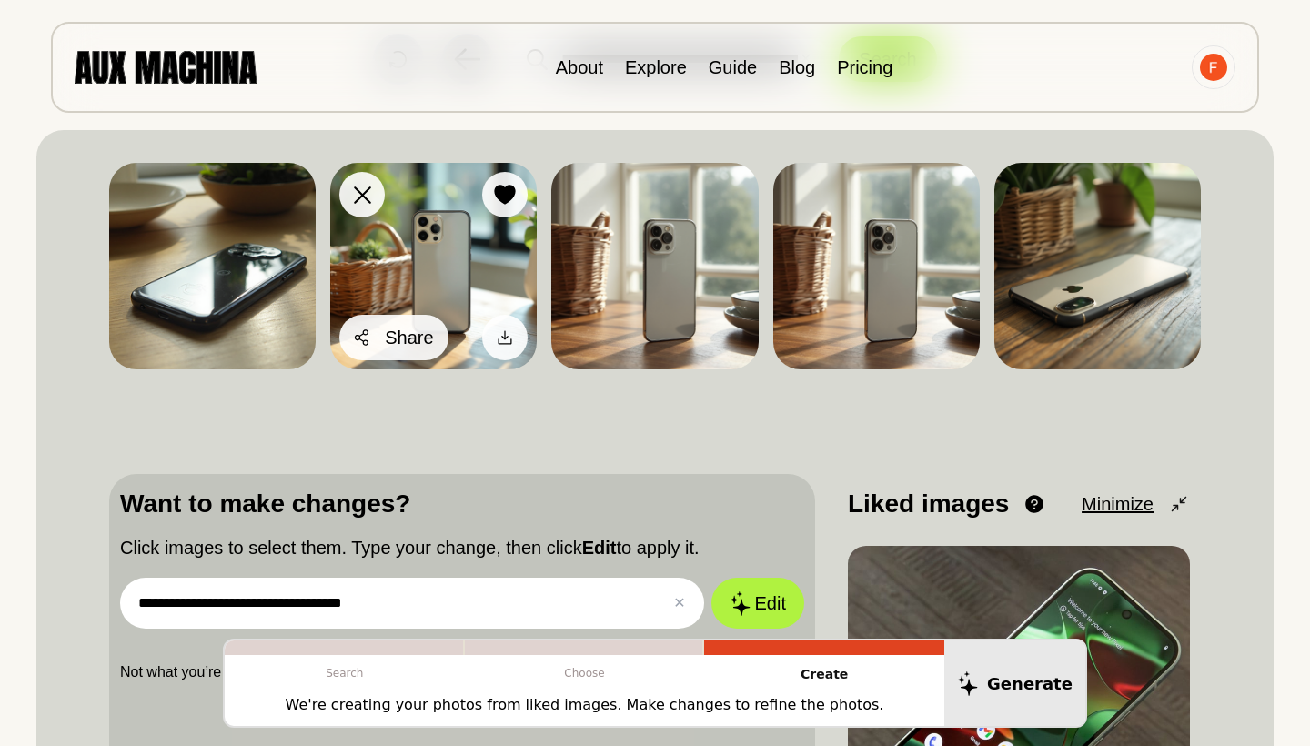
scroll to position [355, 0]
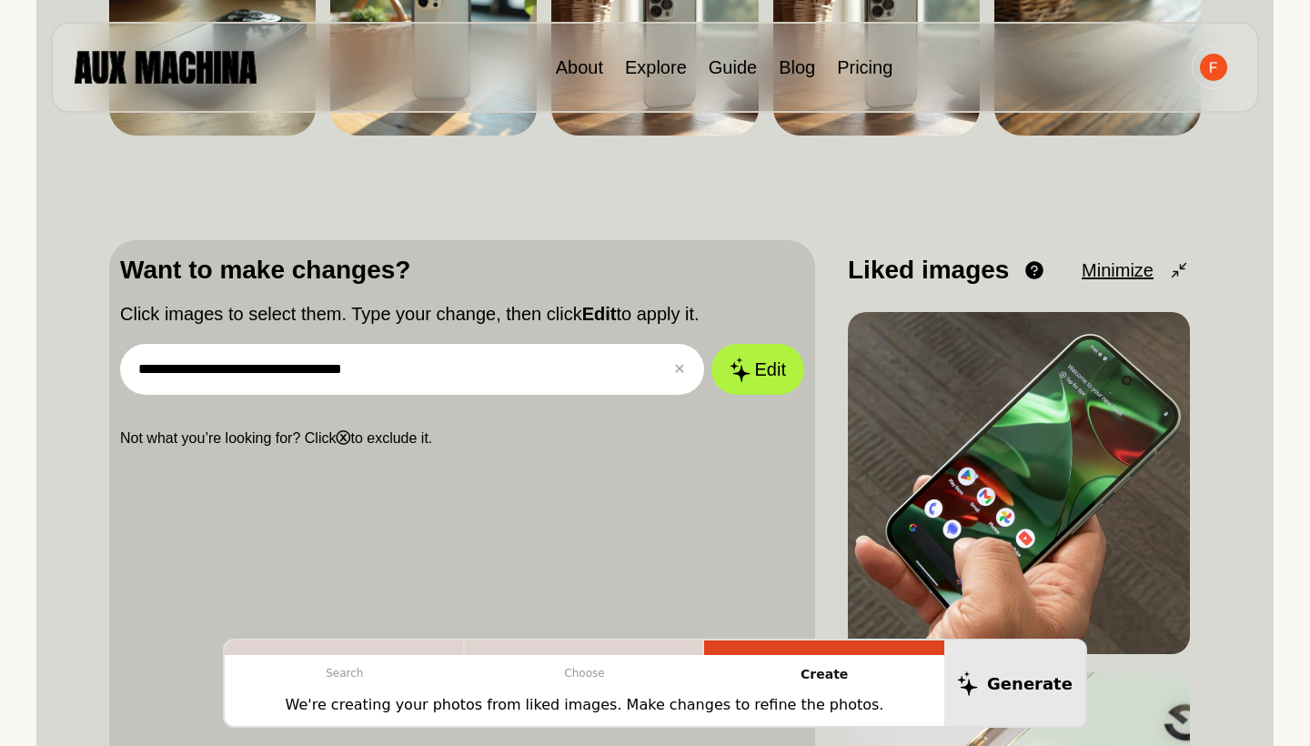
click at [397, 386] on input "**********" at bounding box center [412, 369] width 584 height 51
drag, startPoint x: 422, startPoint y: 375, endPoint x: 219, endPoint y: 335, distance: 206.8
click at [219, 335] on div "**********" at bounding box center [462, 350] width 684 height 198
type input "**********"
click at [727, 370] on button "Edit" at bounding box center [758, 370] width 98 height 54
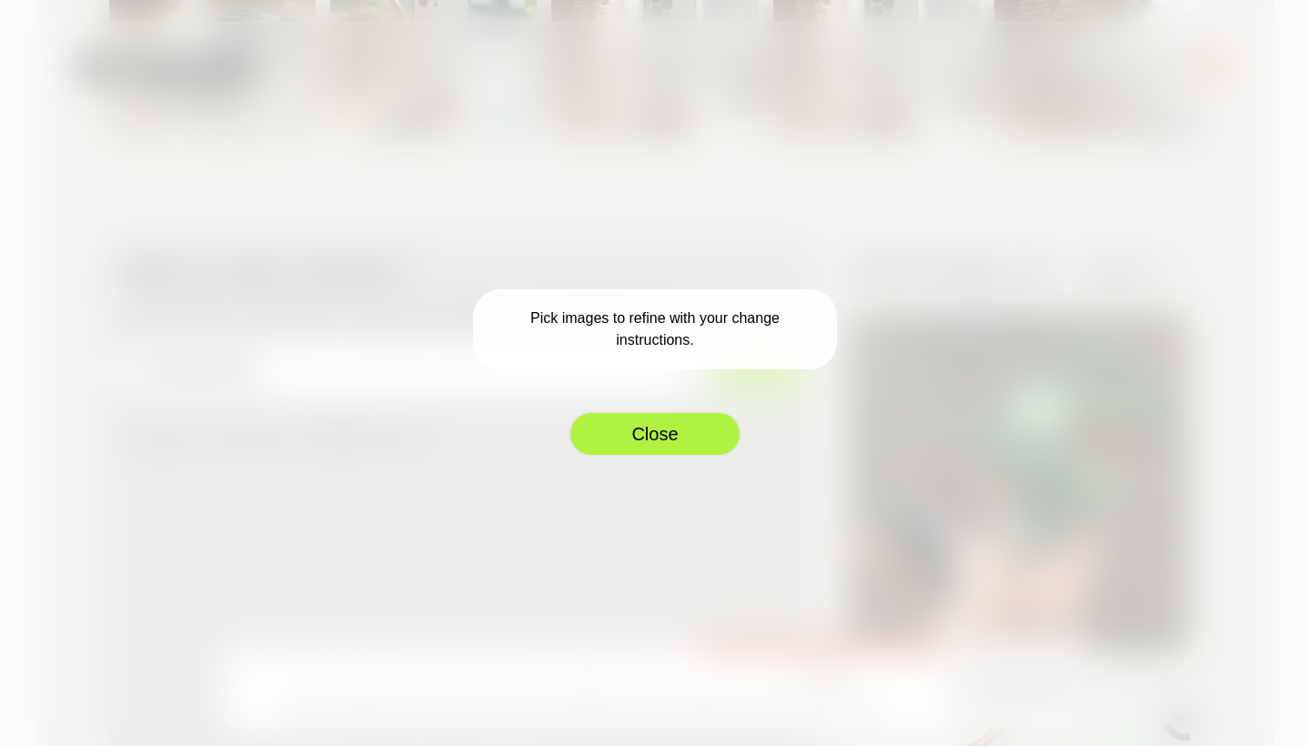
click at [641, 442] on button "Close" at bounding box center [655, 433] width 173 height 45
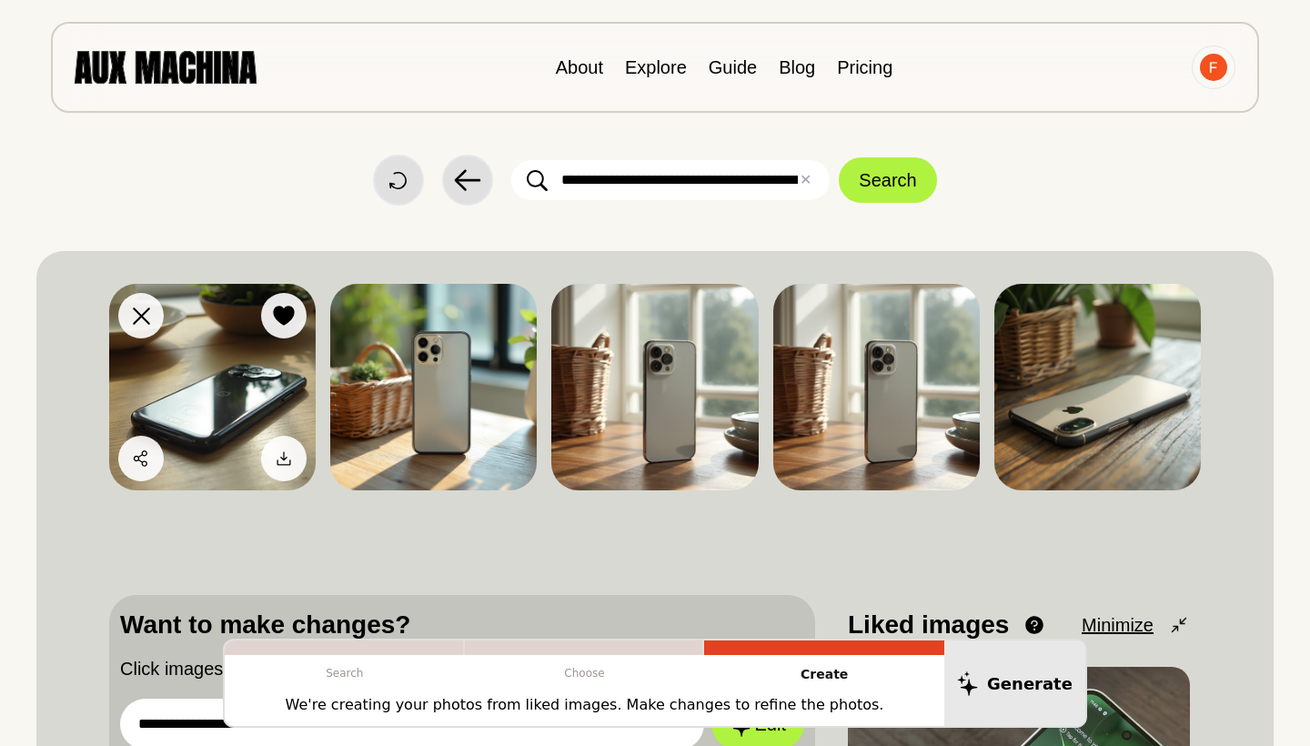
scroll to position [0, 0]
click at [297, 306] on div at bounding box center [283, 315] width 27 height 27
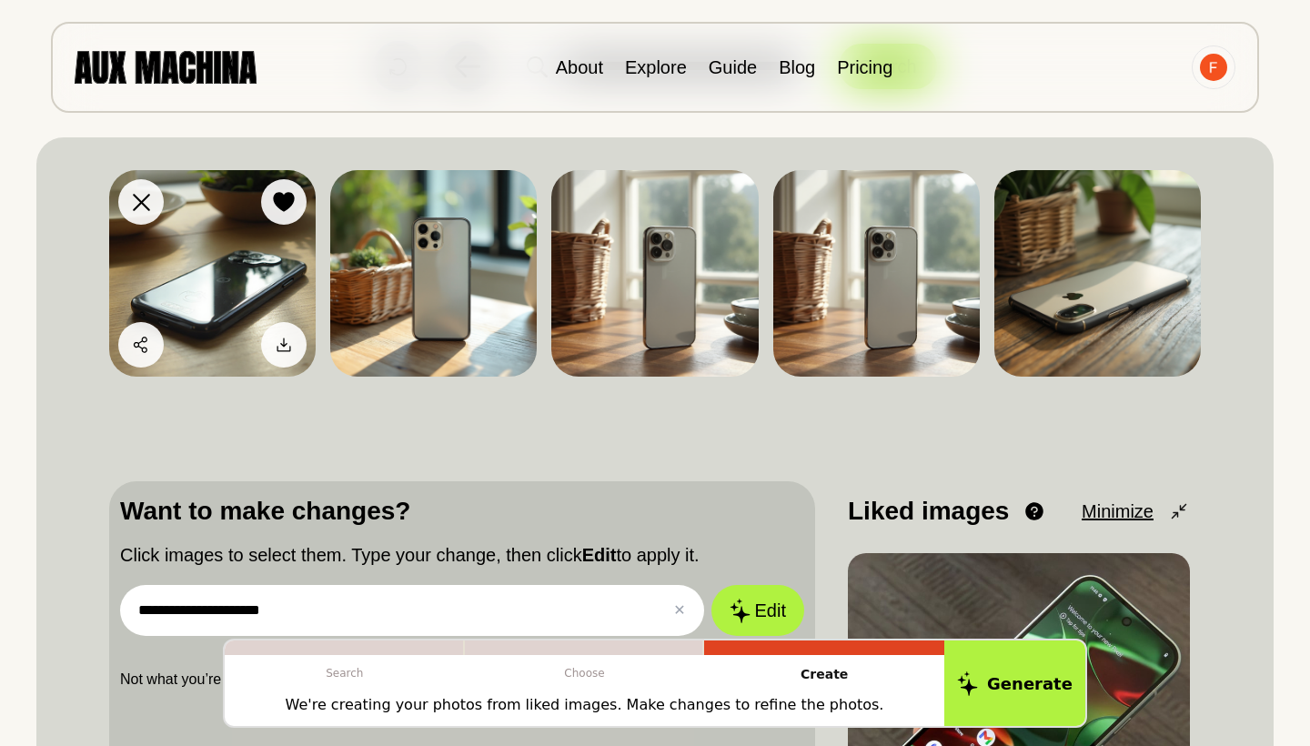
scroll to position [89, 0]
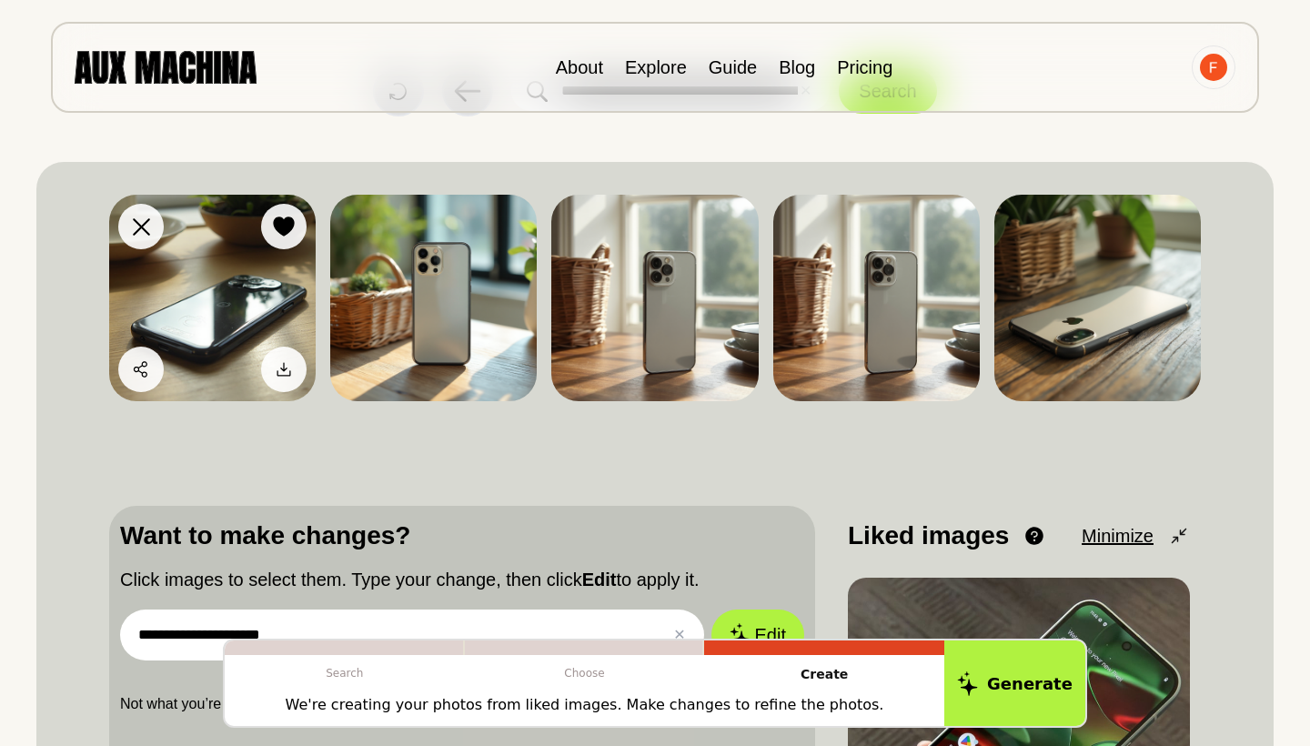
click at [267, 230] on button "Like" at bounding box center [283, 226] width 45 height 45
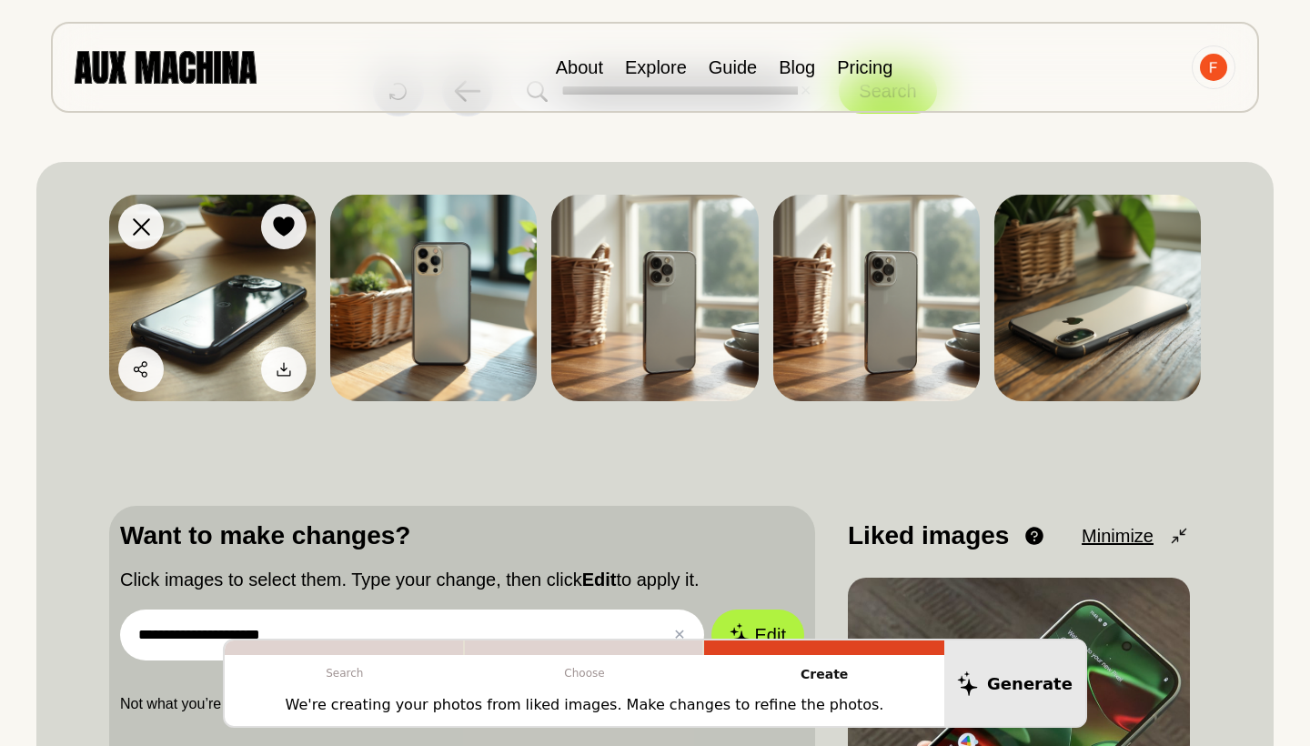
click at [282, 222] on icon at bounding box center [284, 227] width 21 height 20
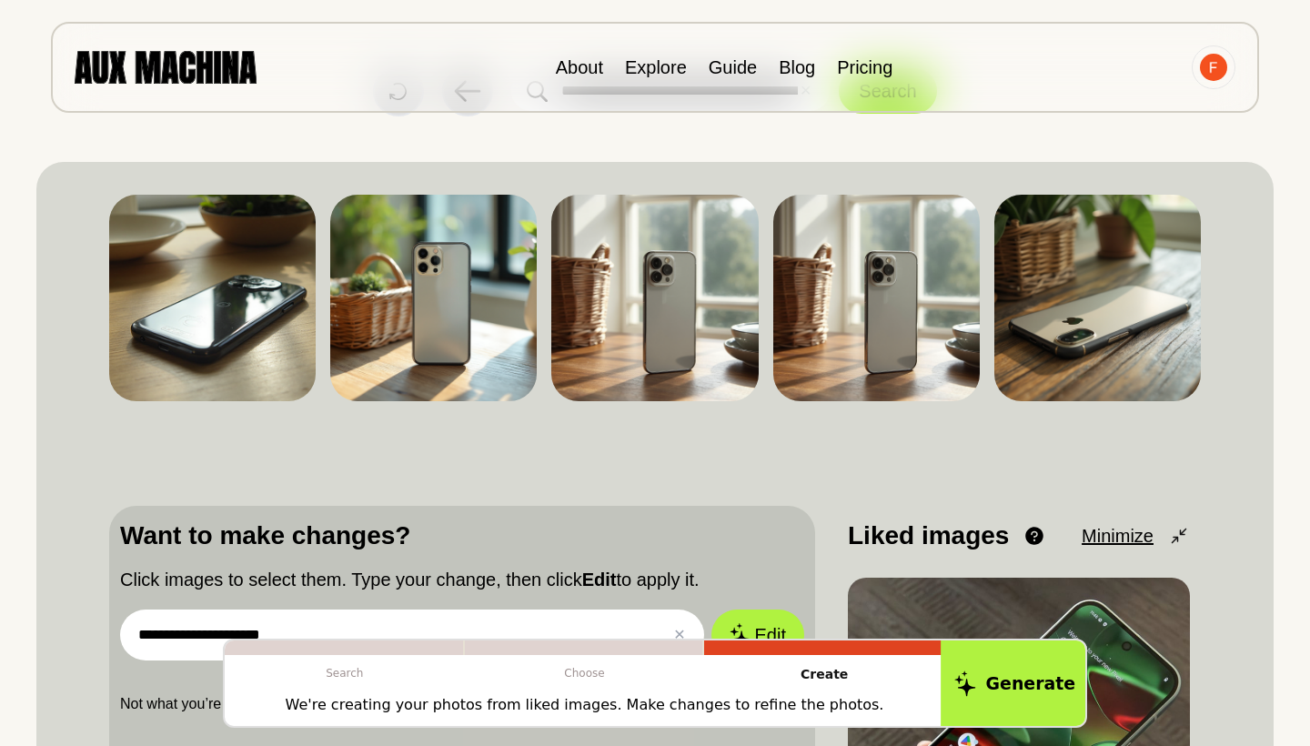
click at [1031, 661] on button "Generate" at bounding box center [1015, 684] width 148 height 90
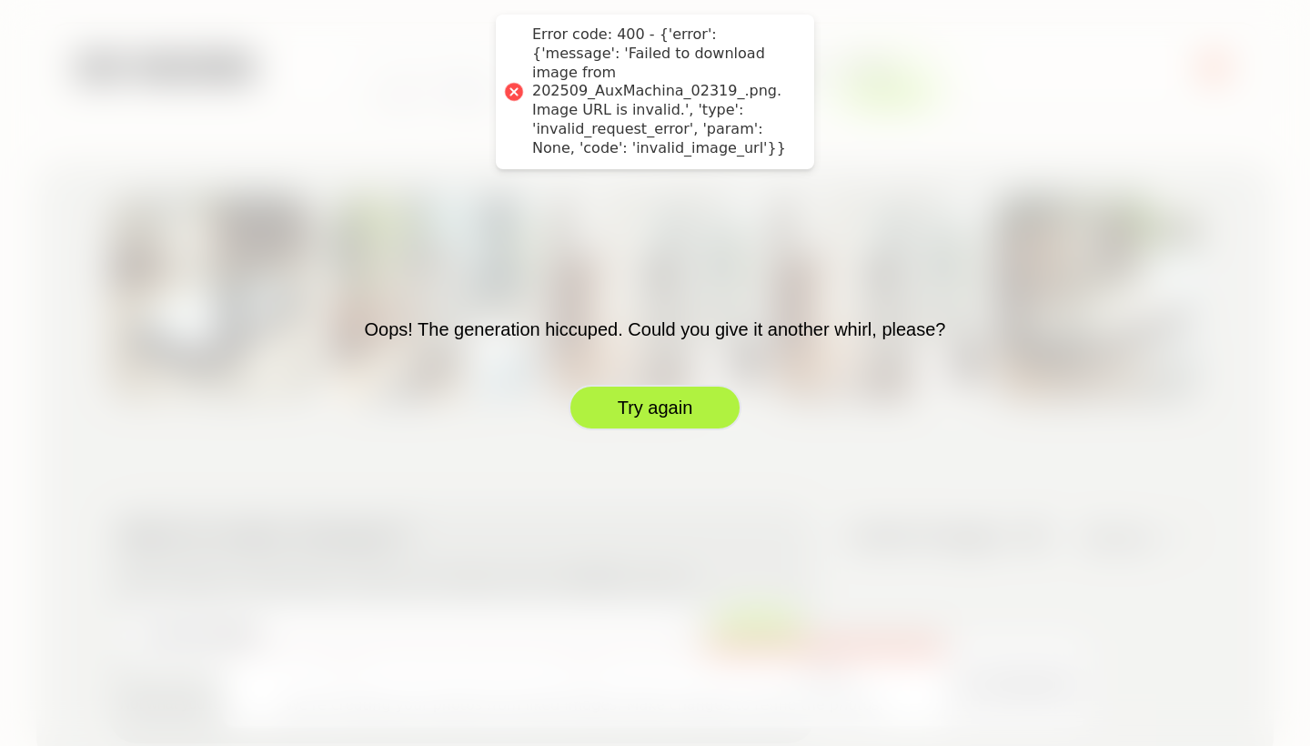
click at [627, 411] on button "Try again" at bounding box center [655, 407] width 173 height 45
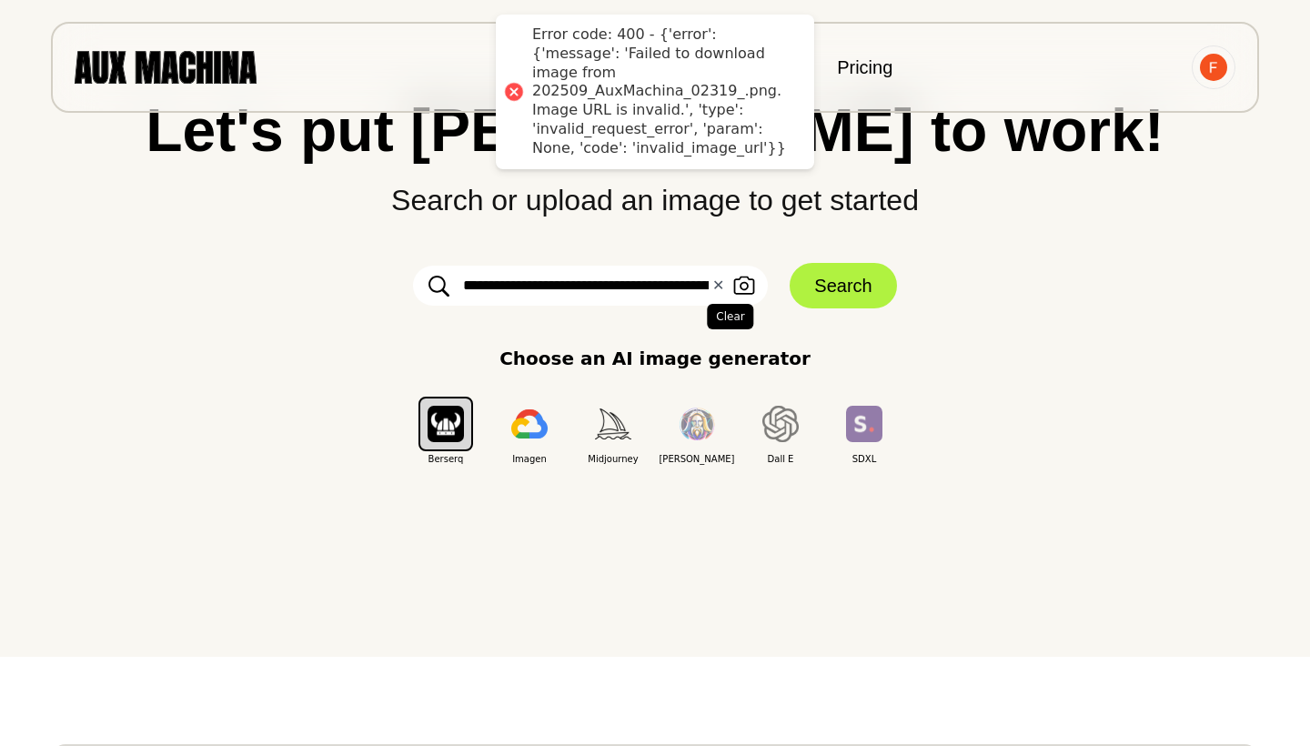
click at [717, 286] on button "✕ Clear" at bounding box center [719, 286] width 12 height 22
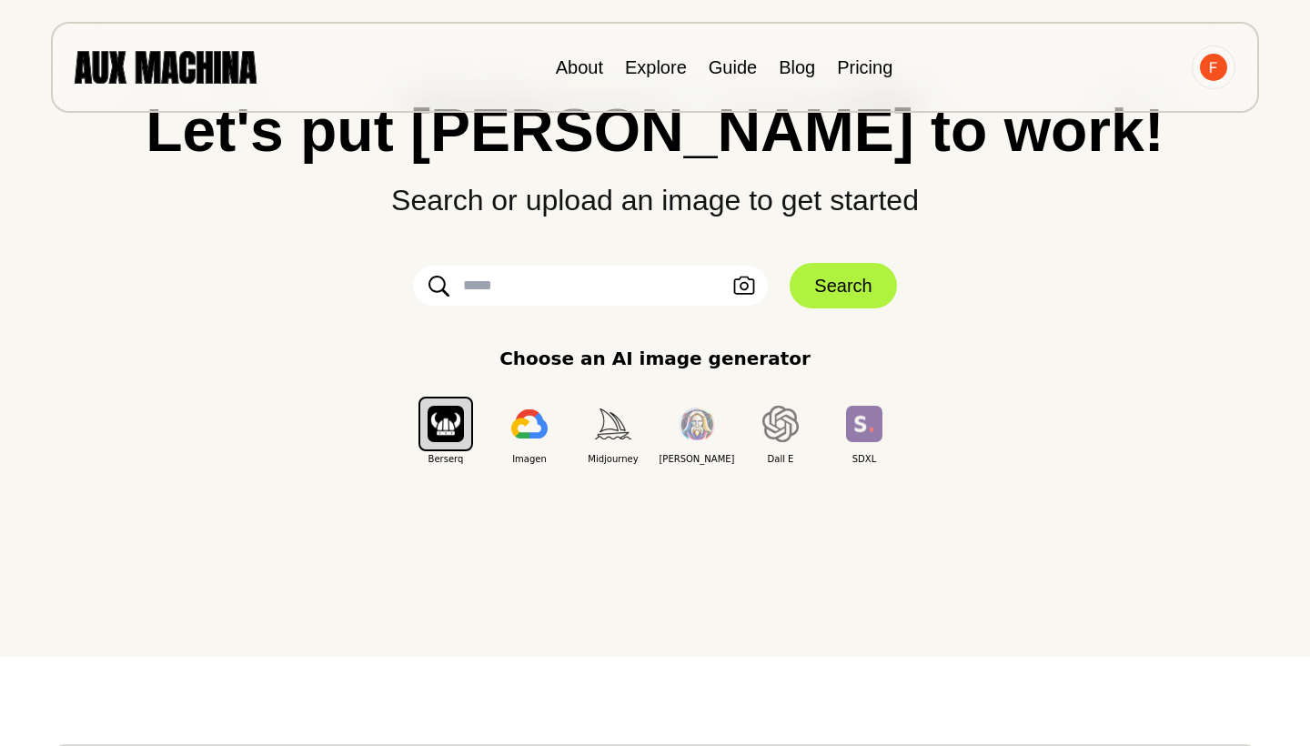
click at [587, 288] on input "text" at bounding box center [590, 286] width 355 height 40
click at [591, 295] on input "**********" at bounding box center [590, 286] width 355 height 40
click at [589, 282] on input "**********" at bounding box center [590, 286] width 355 height 40
click at [670, 288] on input "**********" at bounding box center [590, 286] width 355 height 40
type input "**********"
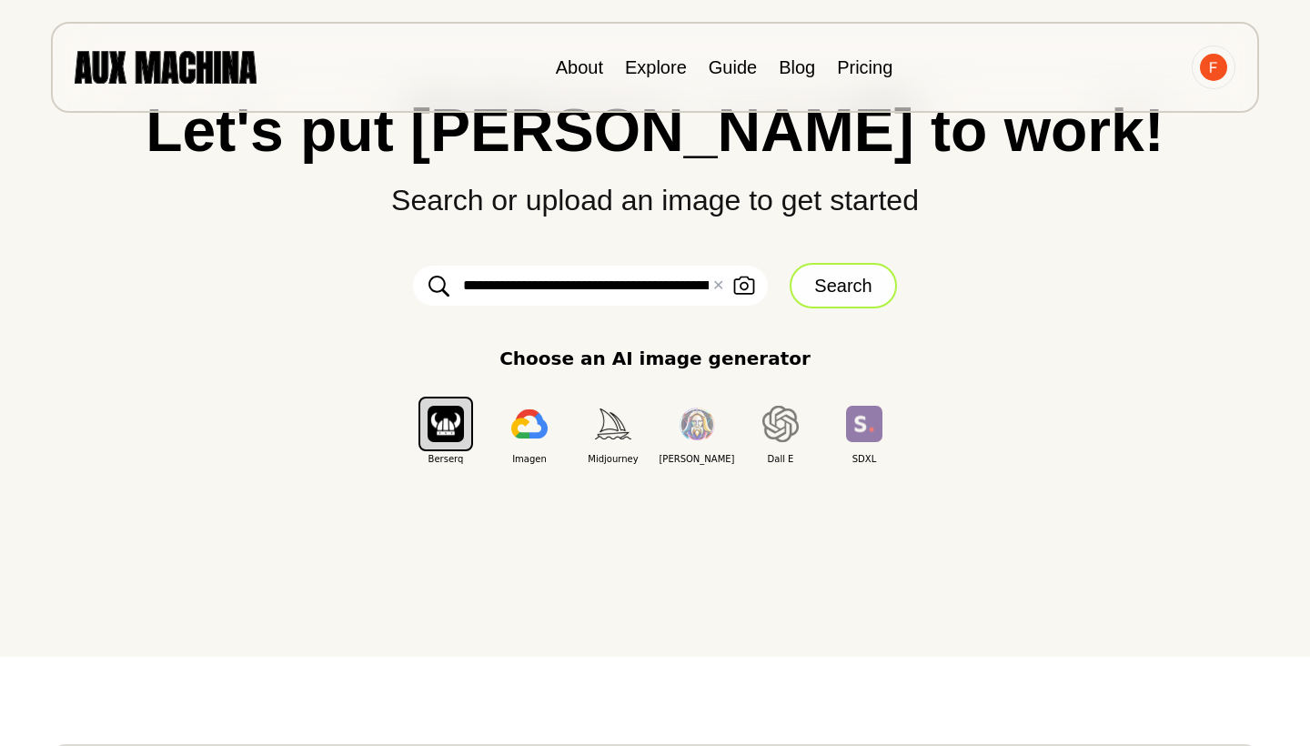
click at [830, 295] on button "Search" at bounding box center [843, 285] width 106 height 45
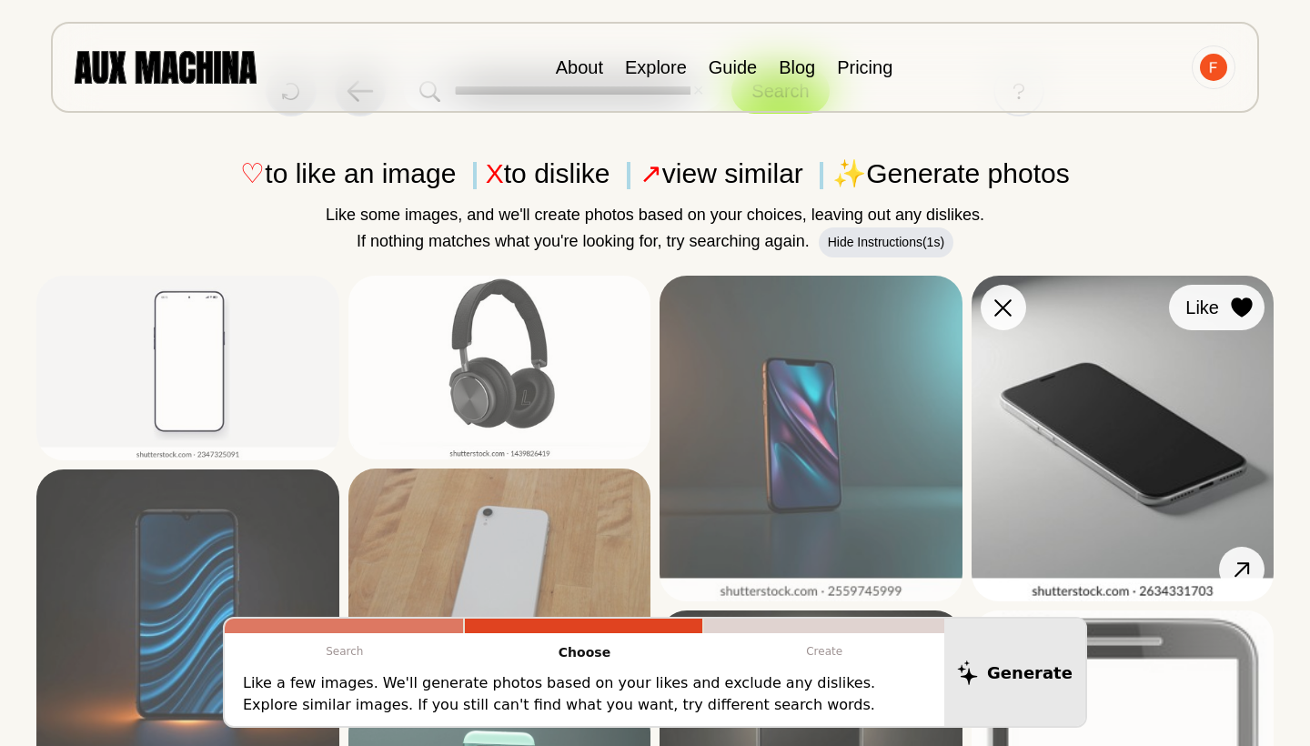
click at [1242, 314] on icon at bounding box center [1241, 308] width 21 height 20
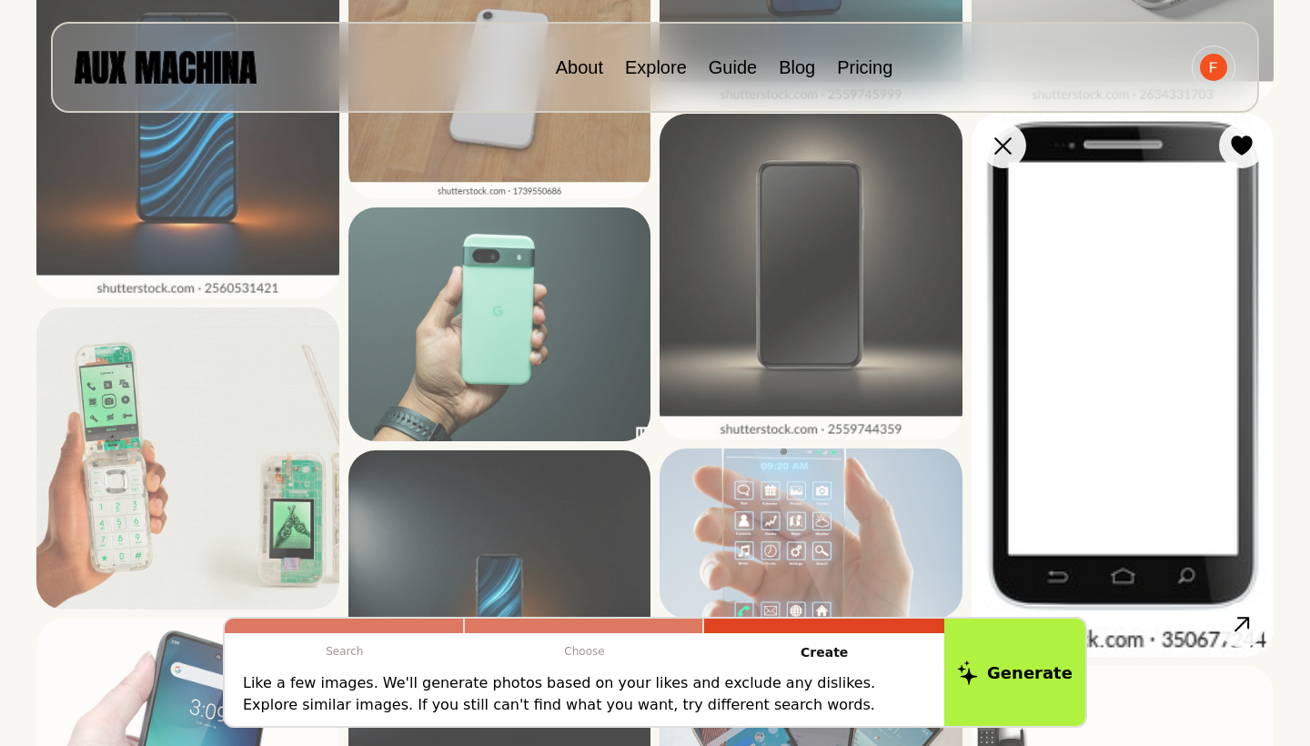
scroll to position [495, 0]
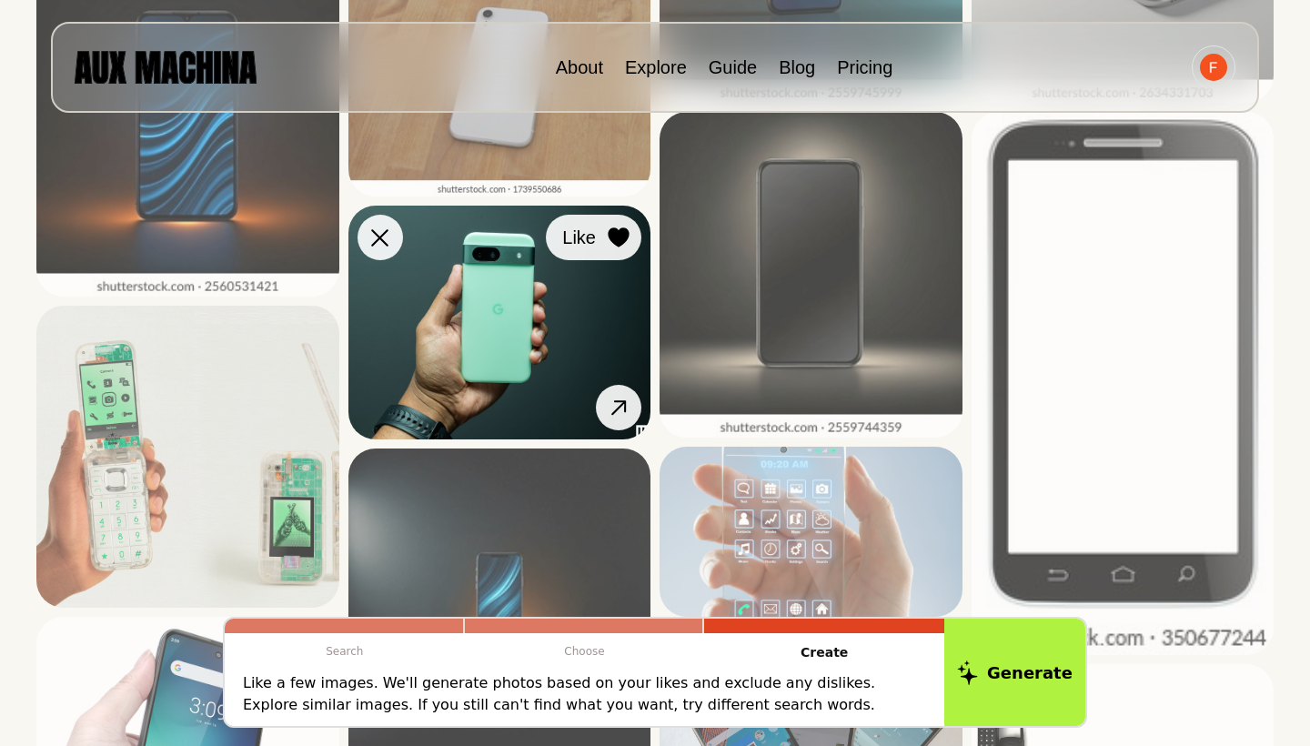
click at [615, 233] on icon at bounding box center [618, 237] width 21 height 20
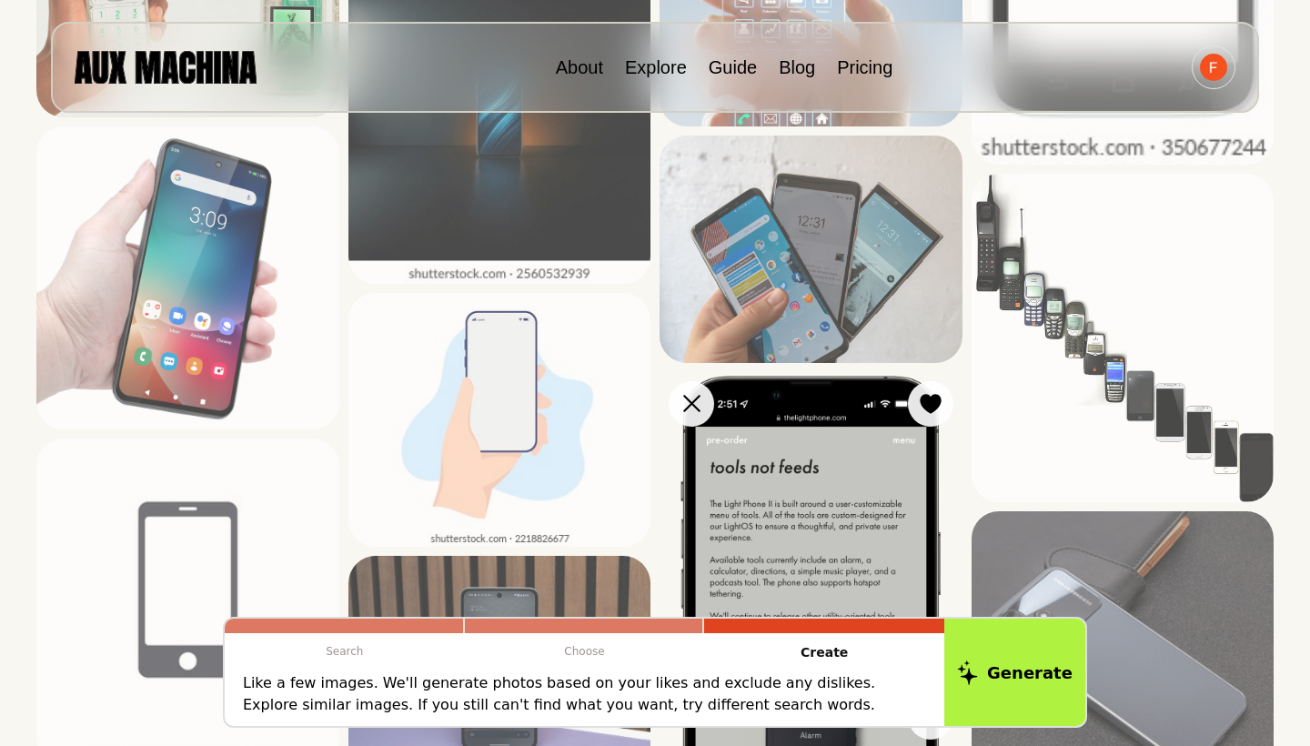
scroll to position [979, 0]
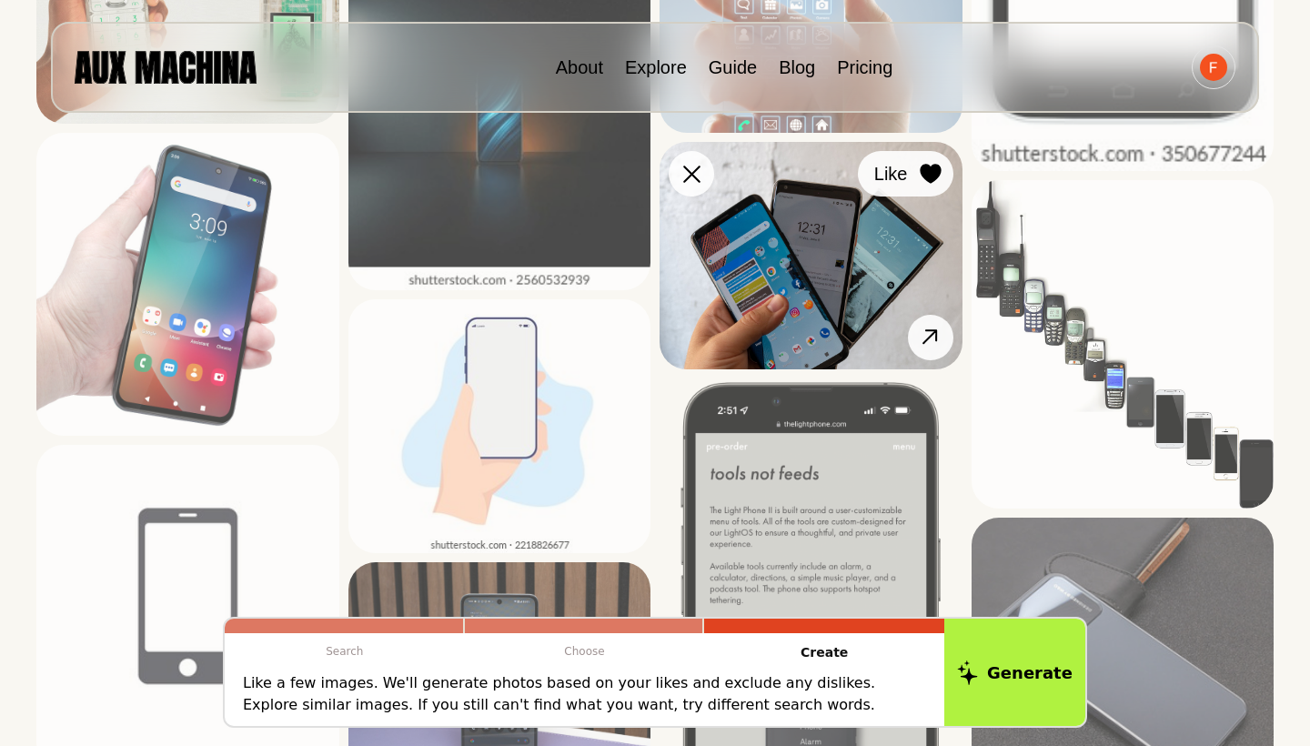
click at [929, 176] on icon at bounding box center [930, 174] width 21 height 20
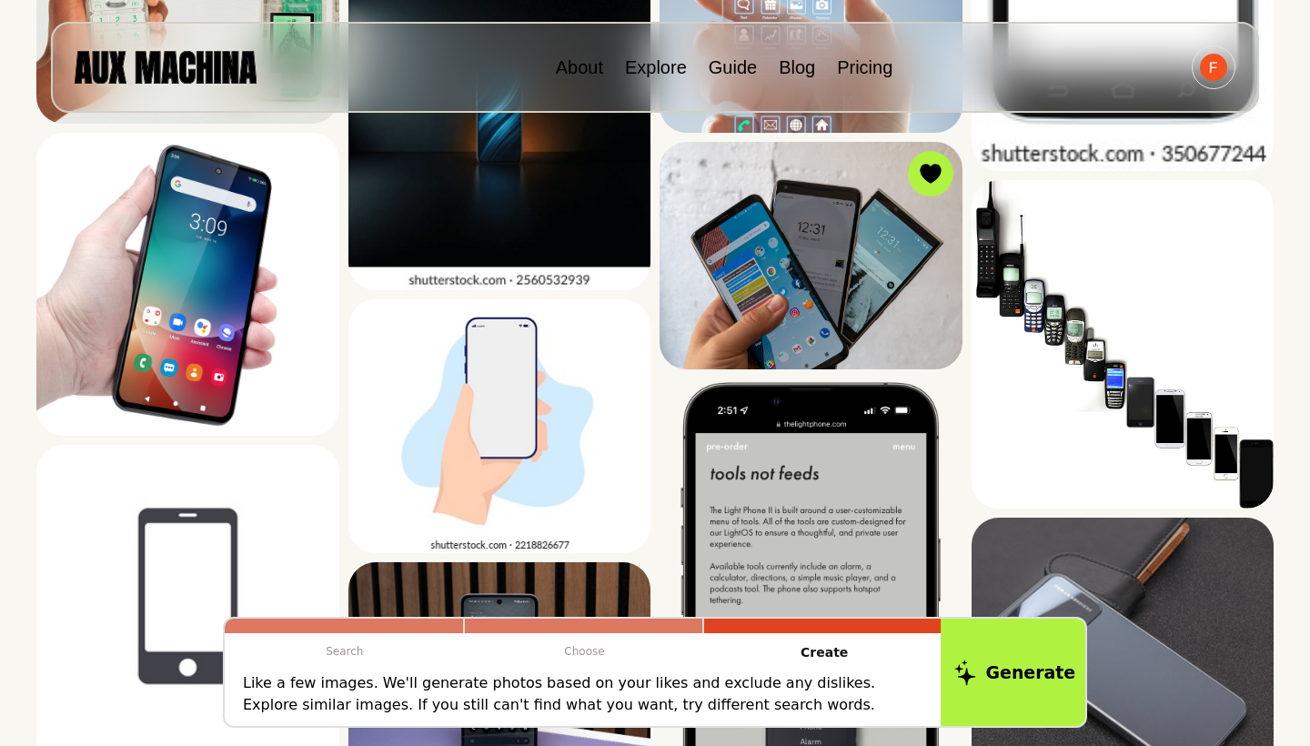
click at [990, 672] on button "Generate" at bounding box center [1015, 672] width 148 height 113
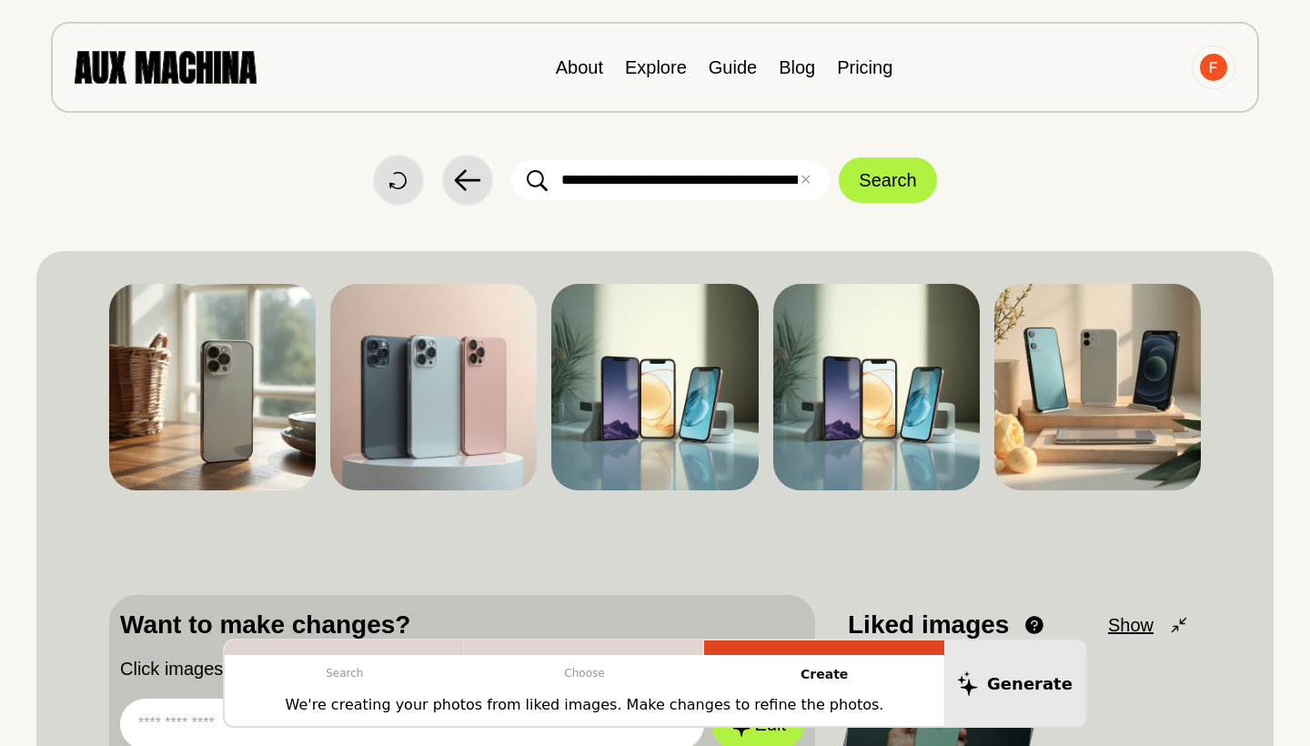
scroll to position [0, 0]
click at [655, 330] on img at bounding box center [654, 387] width 207 height 207
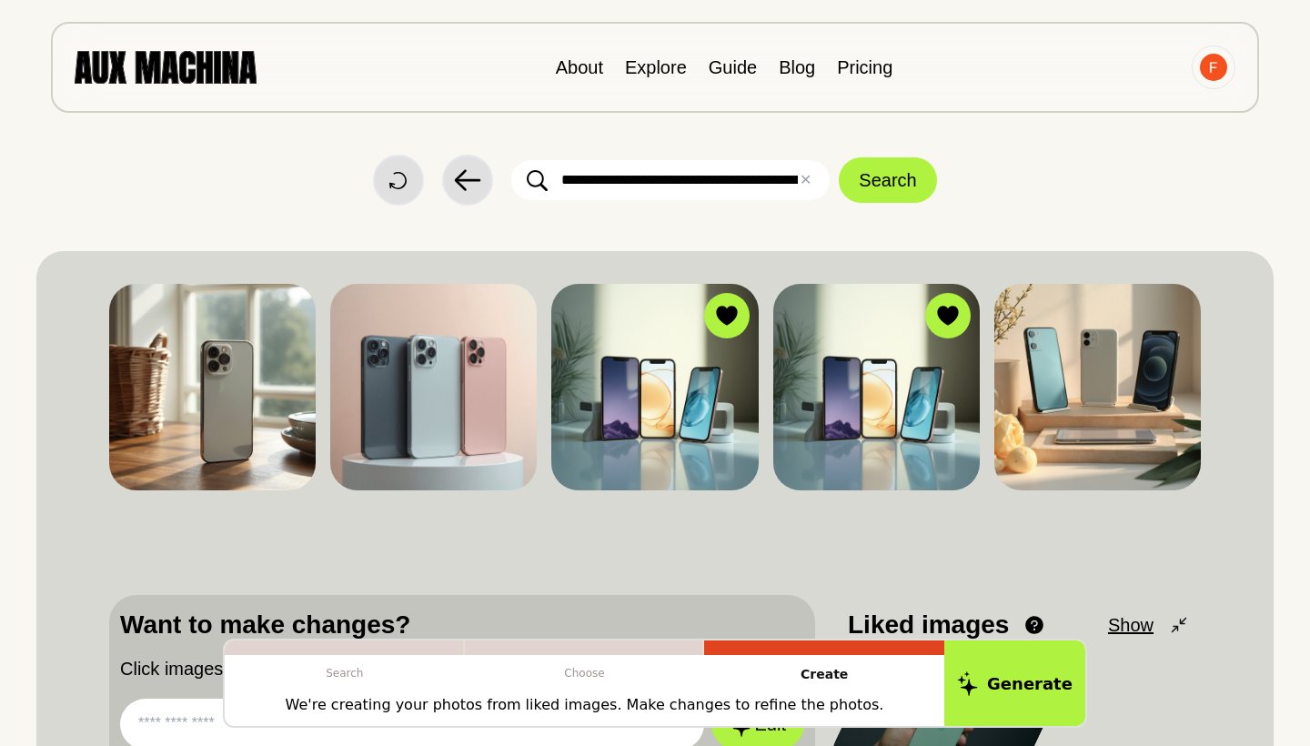
scroll to position [126, 0]
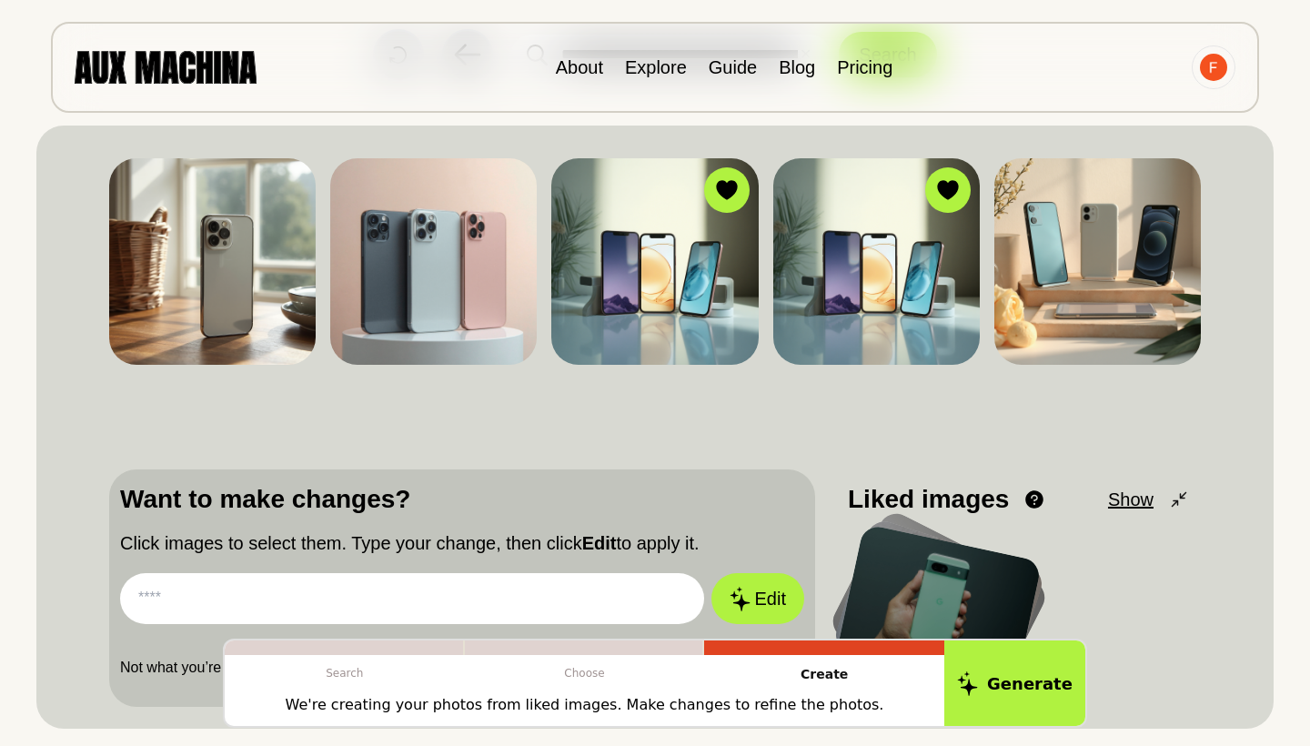
click at [430, 595] on input "text" at bounding box center [412, 598] width 584 height 51
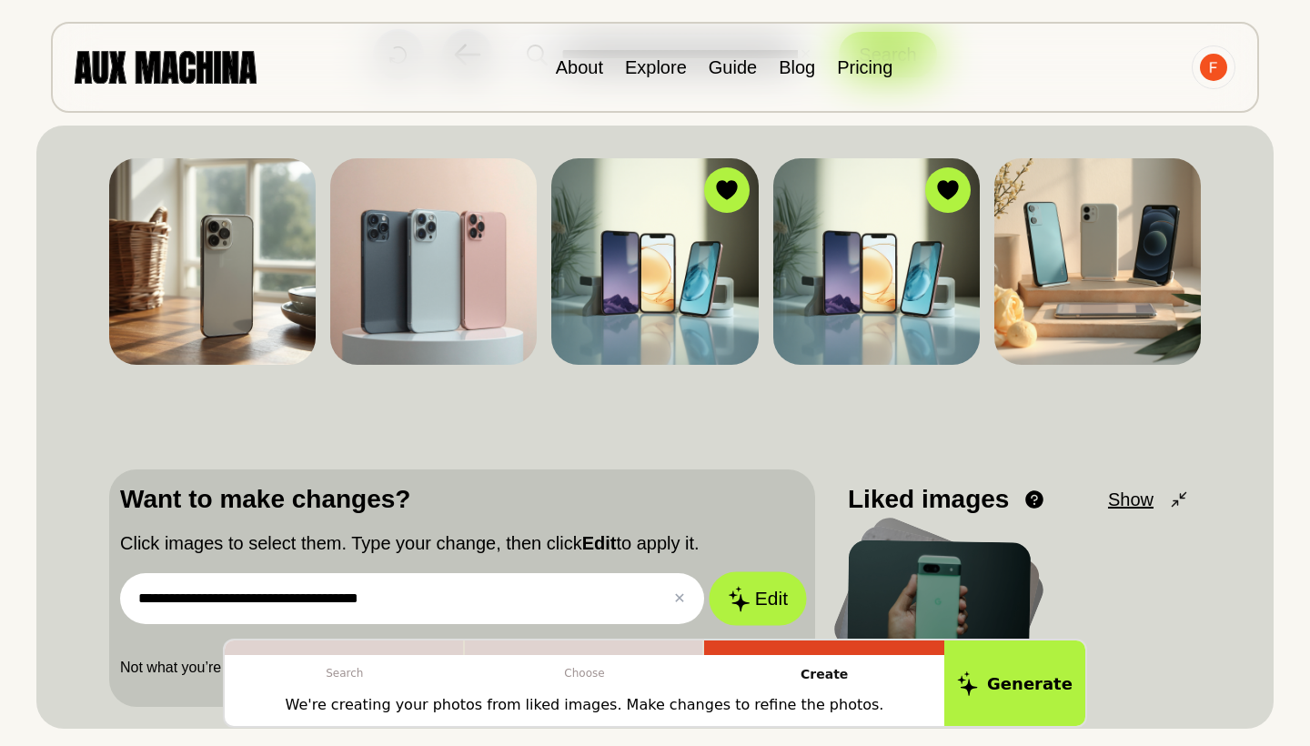
type input "**********"
click at [759, 603] on button "Edit" at bounding box center [758, 599] width 98 height 54
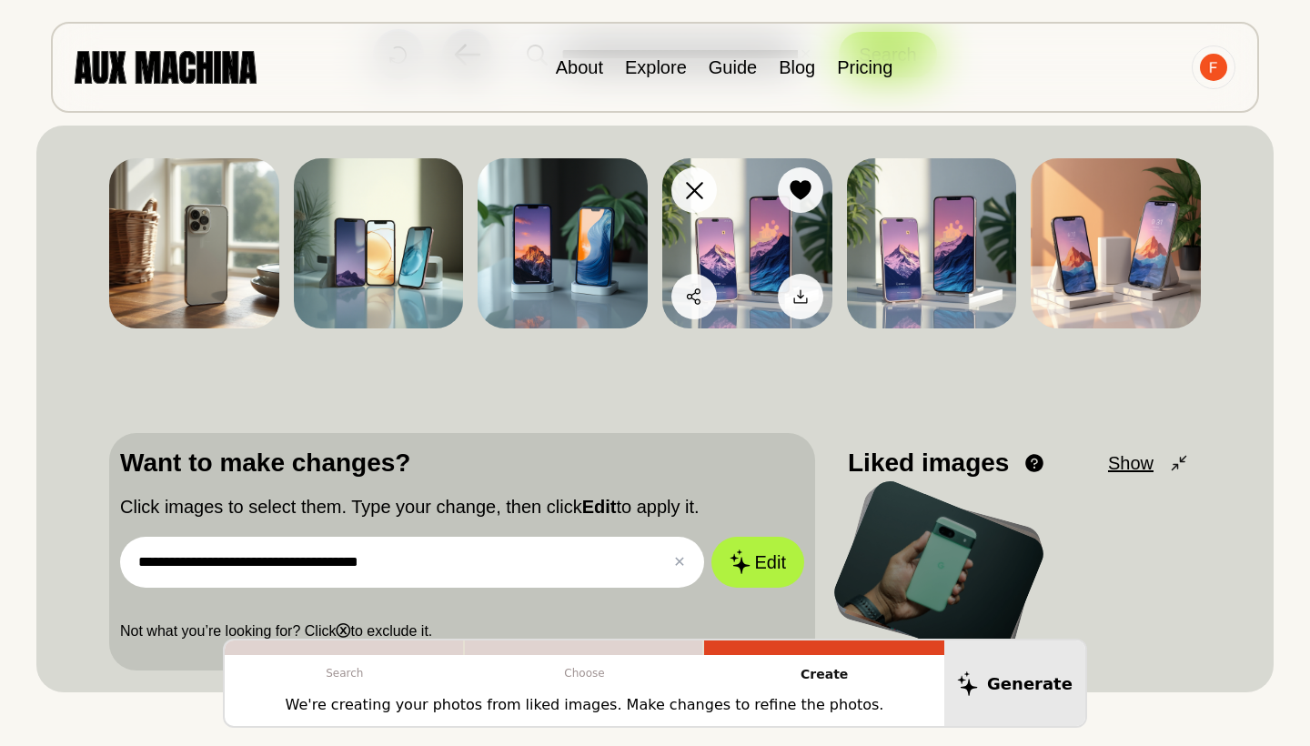
click at [753, 237] on img at bounding box center [747, 243] width 170 height 170
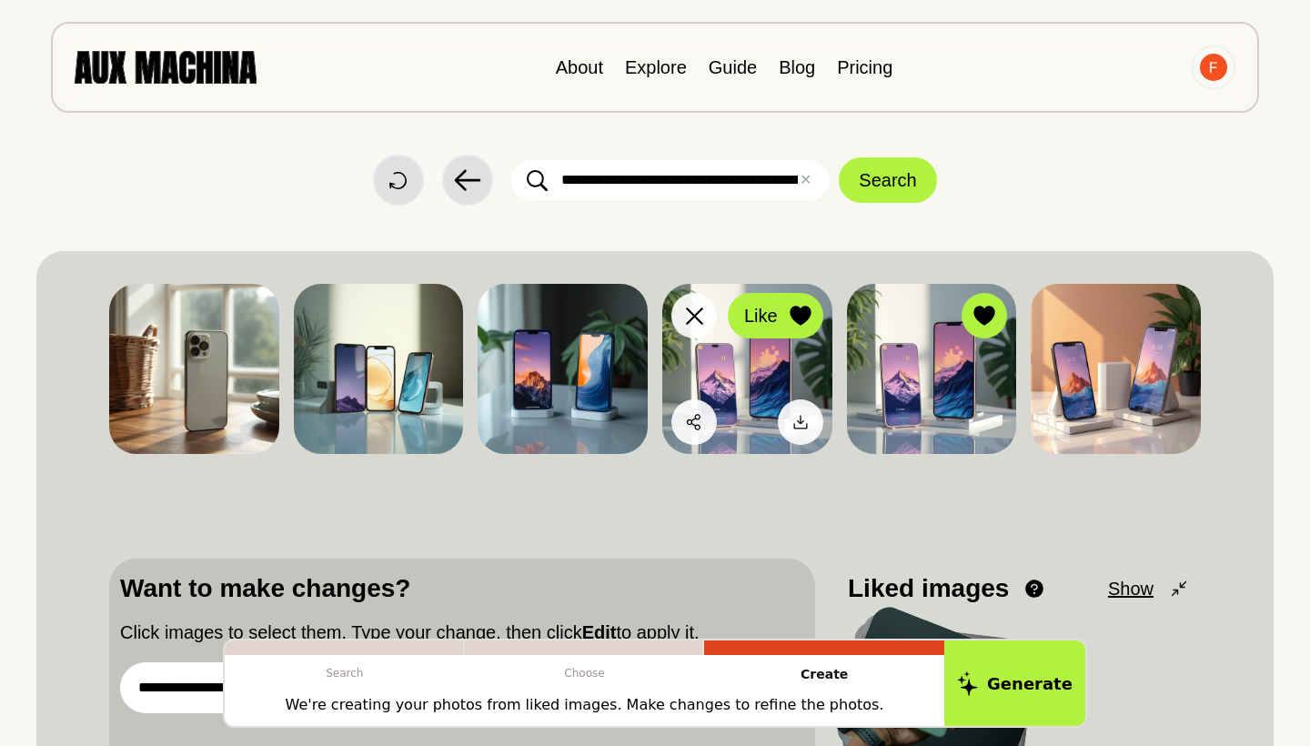
scroll to position [0, 0]
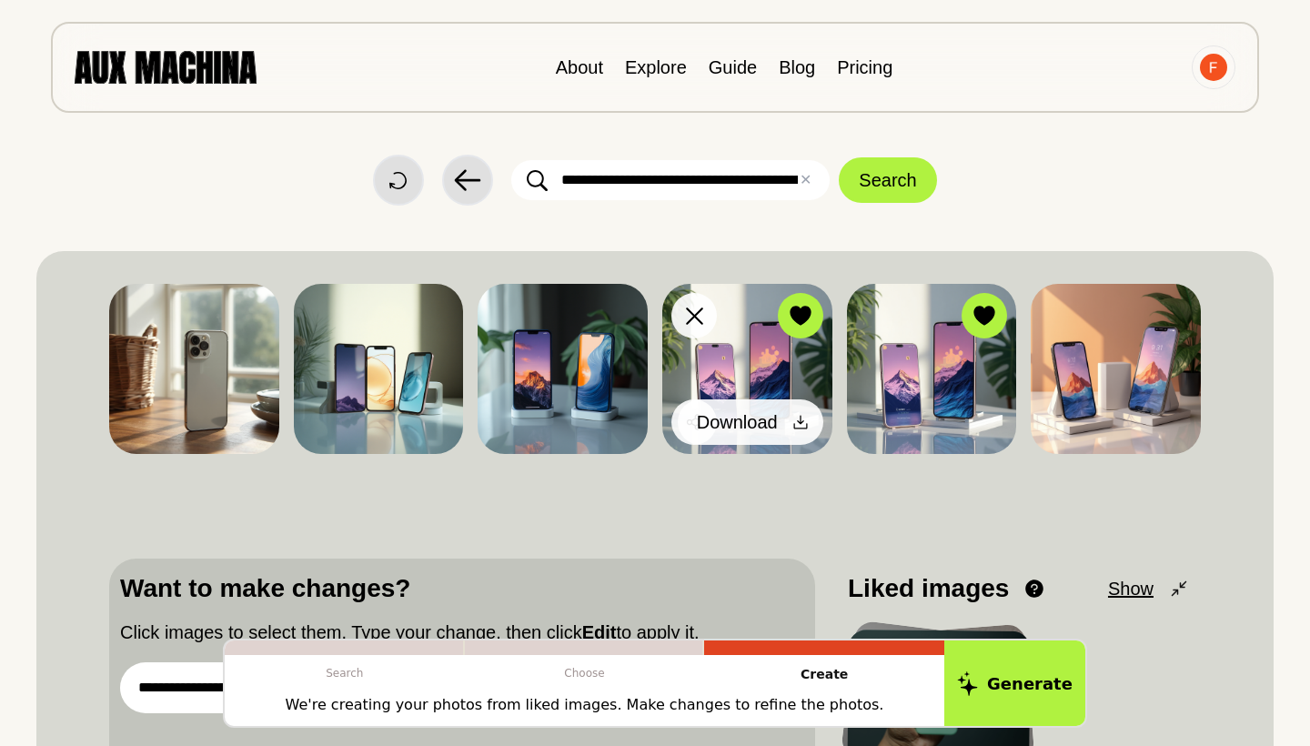
click at [792, 429] on icon at bounding box center [801, 422] width 18 height 18
click at [803, 420] on icon at bounding box center [801, 422] width 18 height 18
